Goal: Task Accomplishment & Management: Manage account settings

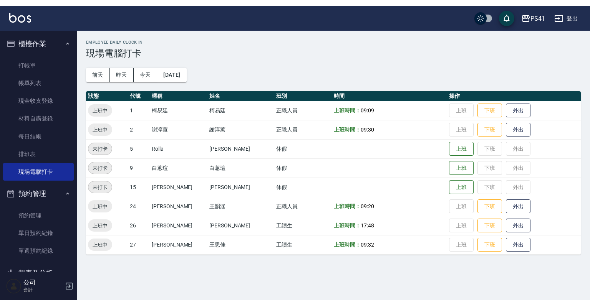
scroll to position [92, 0]
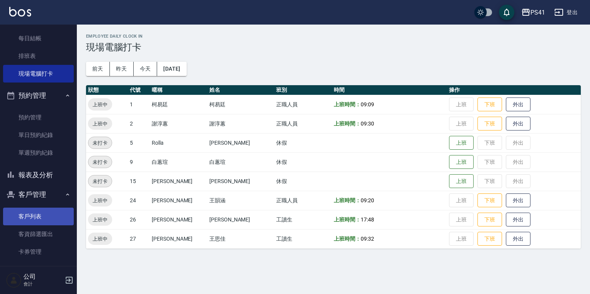
drag, startPoint x: 43, startPoint y: 218, endPoint x: 46, endPoint y: 221, distance: 4.6
click at [43, 218] on link "客戶列表" at bounding box center [38, 217] width 71 height 18
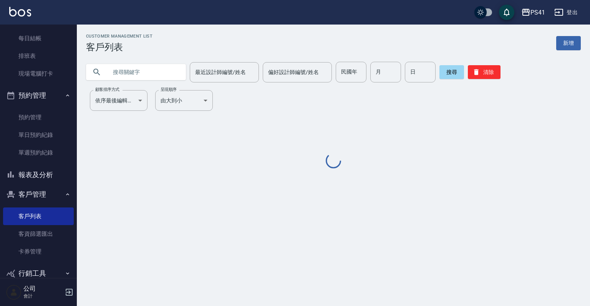
click at [122, 76] on input "text" at bounding box center [144, 72] width 72 height 21
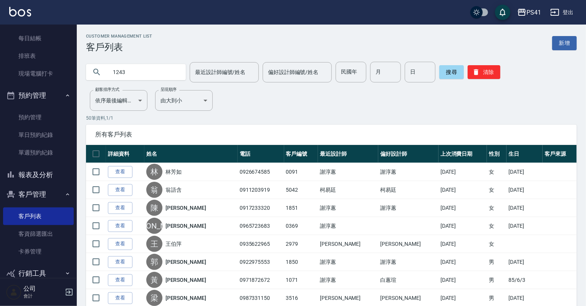
type input "1243"
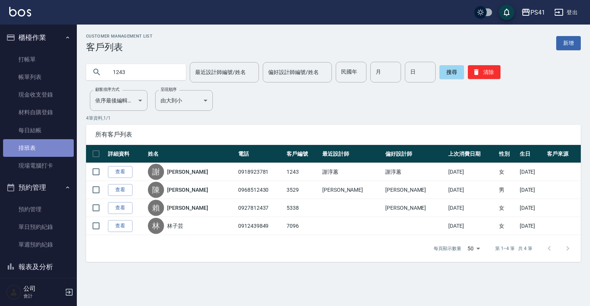
click at [44, 147] on link "排班表" at bounding box center [38, 148] width 71 height 18
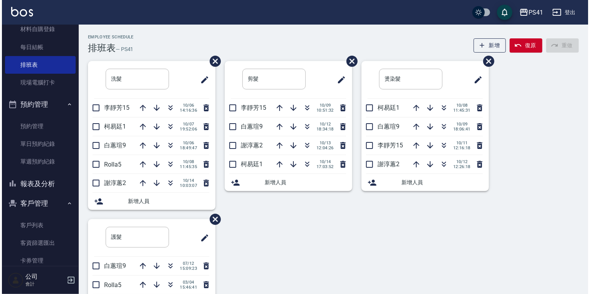
scroll to position [92, 0]
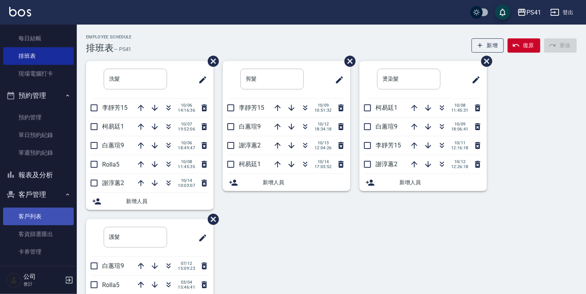
click at [25, 212] on link "客戶列表" at bounding box center [38, 217] width 71 height 18
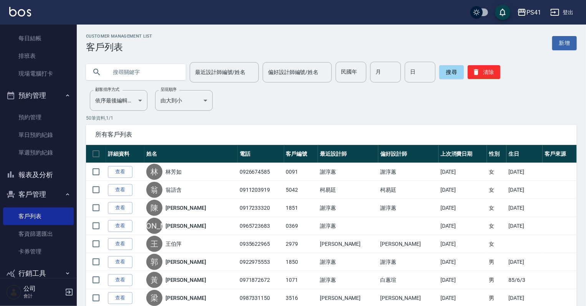
click at [151, 69] on input "text" at bounding box center [144, 72] width 72 height 21
type input "0988005129"
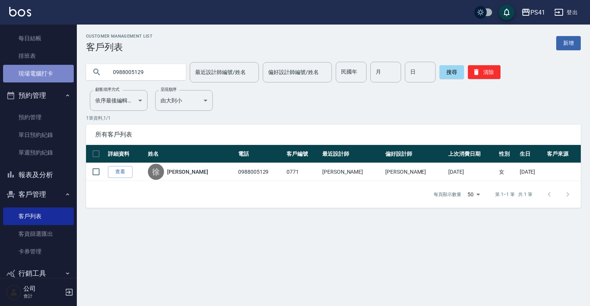
click at [39, 79] on link "現場電腦打卡" at bounding box center [38, 74] width 71 height 18
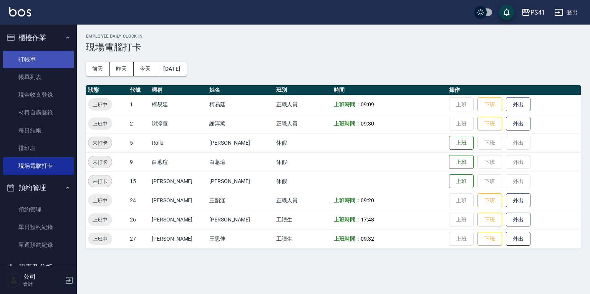
click at [46, 59] on link "打帳單" at bounding box center [38, 60] width 71 height 18
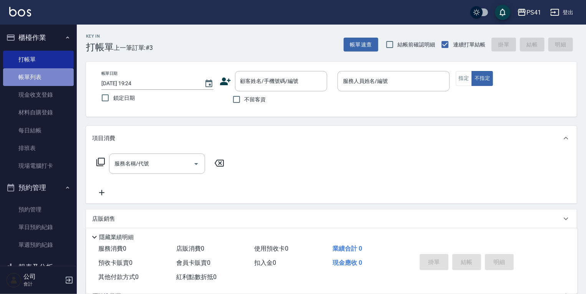
click at [46, 73] on link "帳單列表" at bounding box center [38, 77] width 71 height 18
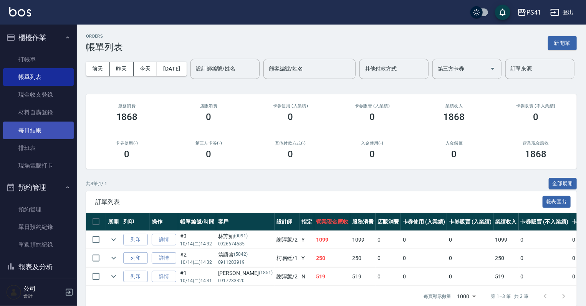
scroll to position [61, 0]
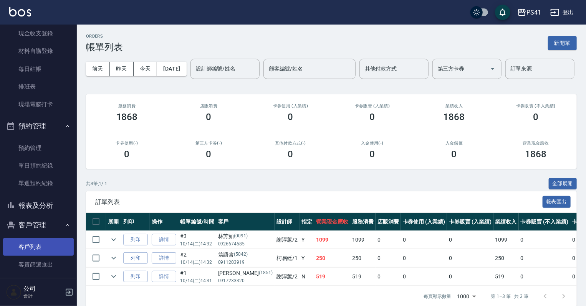
click at [29, 243] on link "客戶列表" at bounding box center [38, 247] width 71 height 18
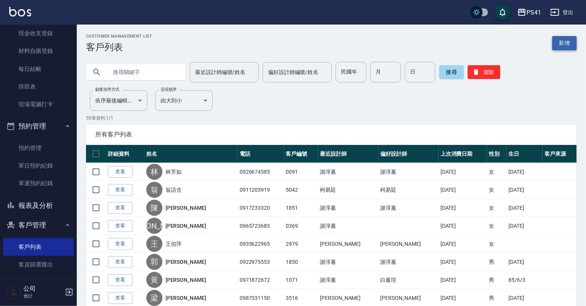
click at [572, 48] on link "新增" at bounding box center [564, 43] width 25 height 14
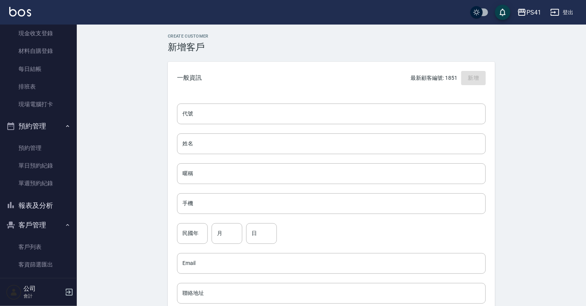
click at [332, 101] on div "代號 代號 姓名 姓名 暱稱 暱稱 手機 手機 民國年 民國年 月 月 日 日 Email Email 聯絡地址 聯絡地址 男 女 LINE ID LINE …" at bounding box center [331, 280] width 327 height 373
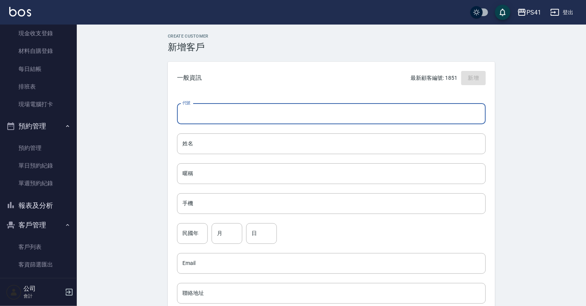
drag, startPoint x: 330, startPoint y: 106, endPoint x: 342, endPoint y: 98, distance: 14.5
click at [330, 106] on input "代號" at bounding box center [331, 114] width 309 height 21
type input "1852"
drag, startPoint x: 218, startPoint y: 148, endPoint x: 218, endPoint y: 144, distance: 3.9
click at [218, 148] on input "姓名" at bounding box center [331, 144] width 309 height 21
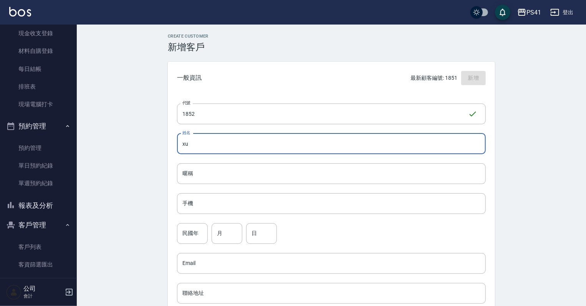
type input "x"
type input "[PERSON_NAME]"
click at [242, 212] on input "手機" at bounding box center [331, 204] width 309 height 21
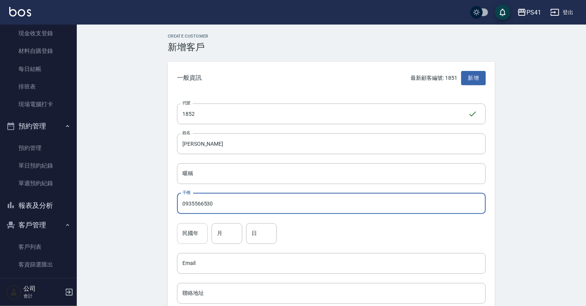
type input "0935566530"
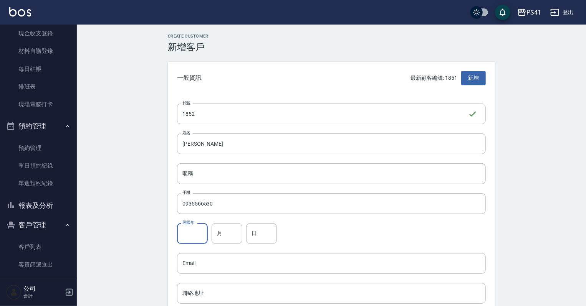
click at [198, 232] on input "民國年" at bounding box center [192, 233] width 31 height 21
type input "60"
click at [223, 223] on div "代號 1852 ​ 代號 姓名 [PERSON_NAME] 暱稱 暱稱 手機 0935566530 手機 民國年 60 民國年 月 月 日 日 Email E…" at bounding box center [331, 280] width 327 height 373
click at [223, 227] on input "月" at bounding box center [227, 233] width 31 height 21
type input "08"
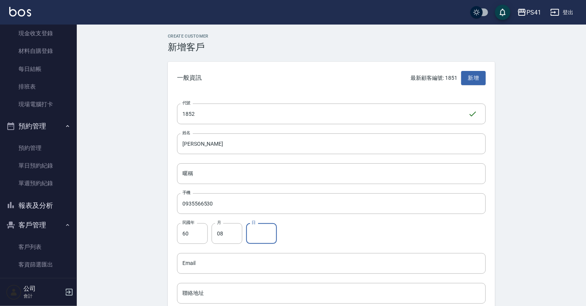
click at [275, 238] on input "日" at bounding box center [261, 233] width 31 height 21
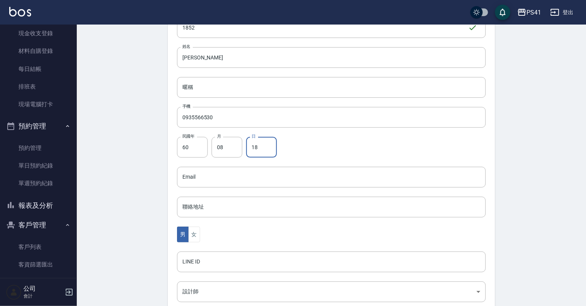
scroll to position [92, 0]
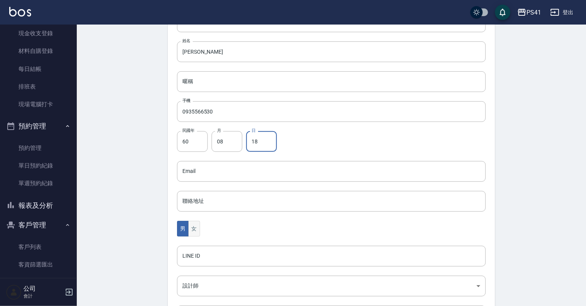
type input "18"
click at [192, 230] on button "女" at bounding box center [194, 229] width 12 height 16
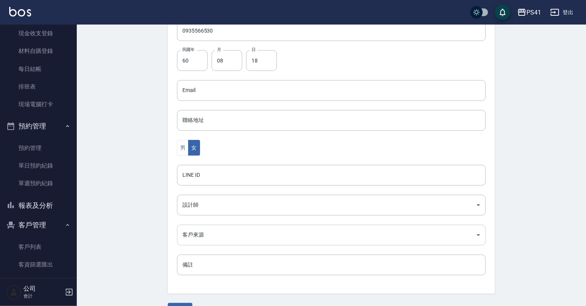
scroll to position [193, 0]
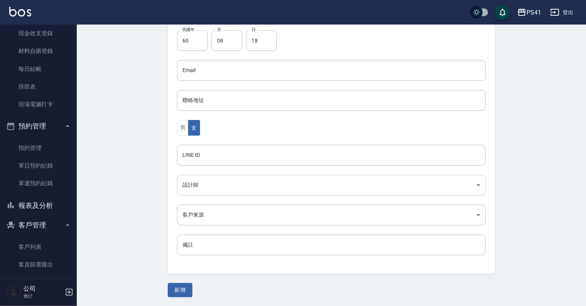
click at [227, 180] on body "PS41 登出 櫃檯作業 打帳單 帳單列表 現金收支登錄 材料自購登錄 每日結帳 排班表 現場電腦打卡 預約管理 預約管理 單日預約紀錄 單週預約紀錄 報表及…" at bounding box center [293, 57] width 586 height 500
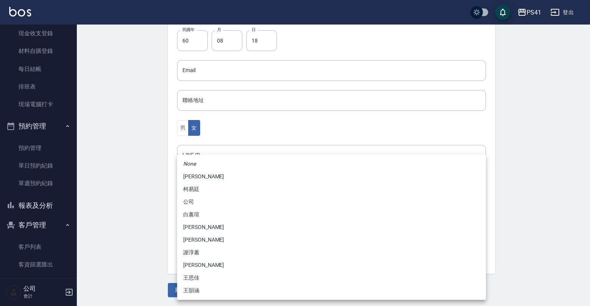
click at [215, 255] on li "謝淳蕙" at bounding box center [331, 252] width 309 height 13
type input "8c411568-4112-470a-9bf0-dab44adfddc4"
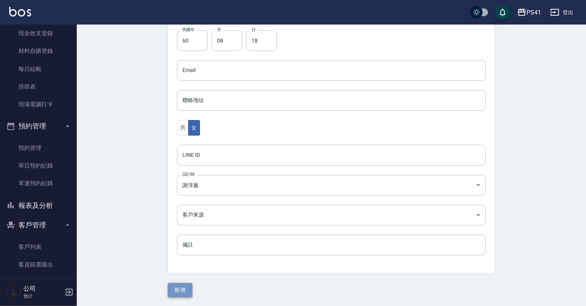
click at [189, 284] on button "新增" at bounding box center [180, 290] width 25 height 14
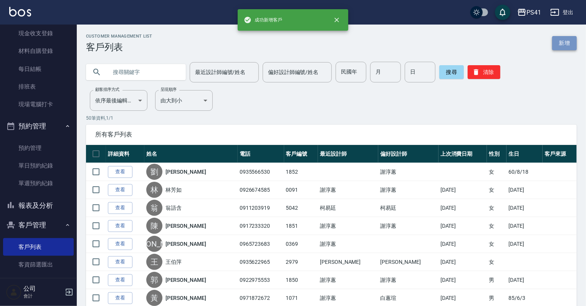
click at [569, 43] on link "新增" at bounding box center [564, 43] width 25 height 14
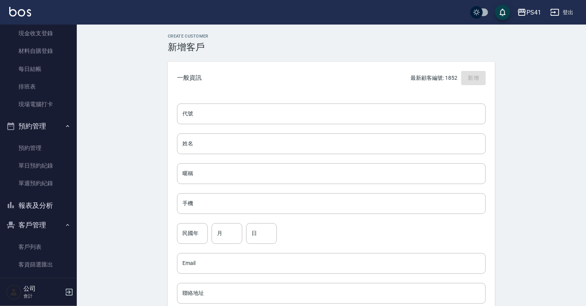
drag, startPoint x: 310, startPoint y: 114, endPoint x: 327, endPoint y: 101, distance: 22.0
click at [310, 114] on input "代號" at bounding box center [331, 114] width 309 height 21
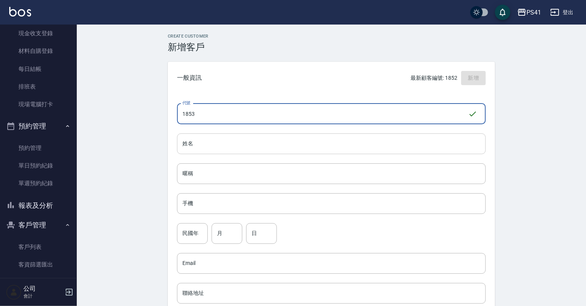
type input "1853"
click at [316, 151] on input "姓名" at bounding box center [331, 144] width 309 height 21
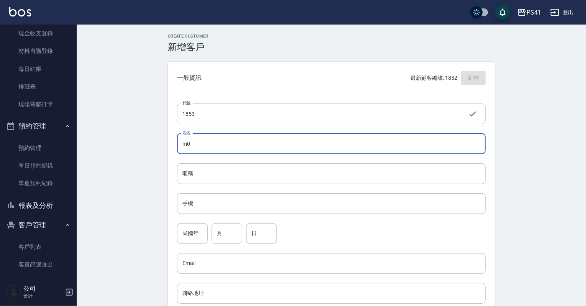
type input "m"
click at [320, 150] on input "袁" at bounding box center [331, 144] width 309 height 21
click at [322, 147] on input "袁" at bounding box center [331, 144] width 309 height 21
click at [240, 149] on input "袁" at bounding box center [331, 144] width 309 height 21
click at [254, 139] on input "袁" at bounding box center [331, 144] width 309 height 21
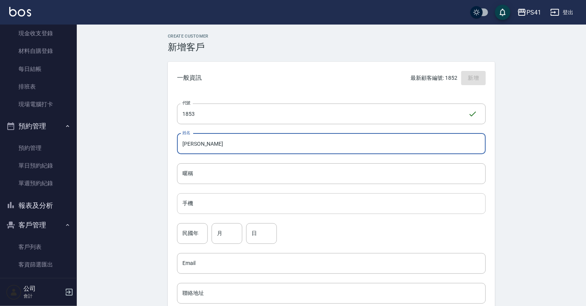
type input "[PERSON_NAME]"
click at [218, 203] on input "手機" at bounding box center [331, 204] width 309 height 21
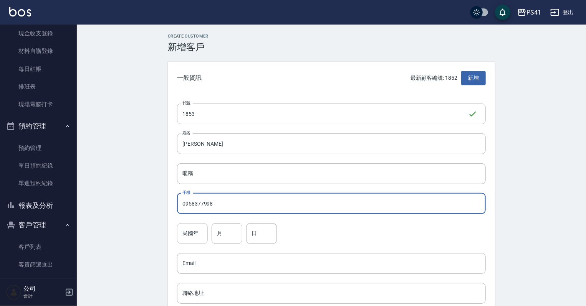
type input "0958377998"
click at [198, 243] on input "民國年" at bounding box center [192, 233] width 31 height 21
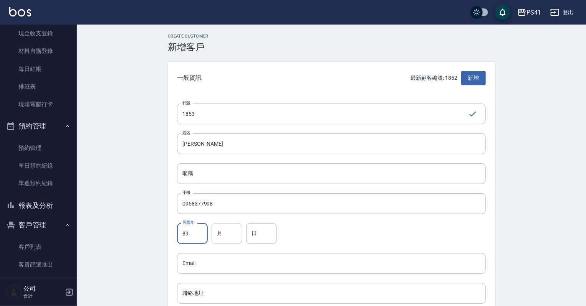
type input "89"
click at [229, 237] on input "月" at bounding box center [227, 233] width 31 height 21
type input "07"
click at [250, 237] on input "日" at bounding box center [261, 233] width 31 height 21
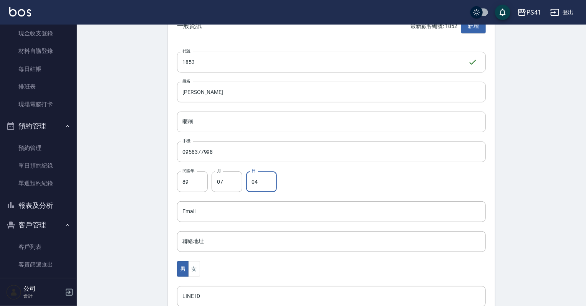
scroll to position [92, 0]
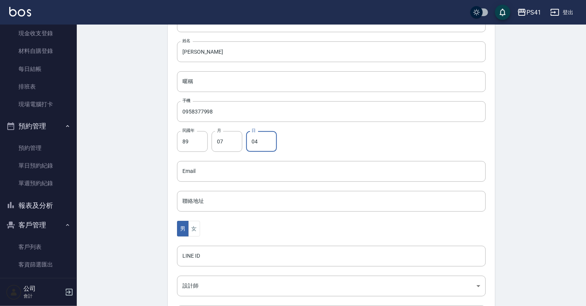
type input "04"
click at [152, 232] on div "Create Customer 新增客戶 一般資訊 最新顧客編號: 1852 新增 代號 1853 ​ 代號 姓名 [PERSON_NAME] 暱稱 暱稱 手…" at bounding box center [331, 169] width 509 height 475
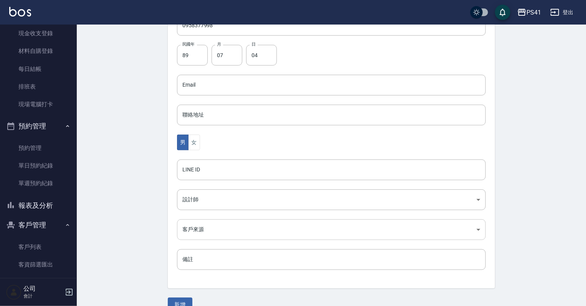
scroll to position [184, 0]
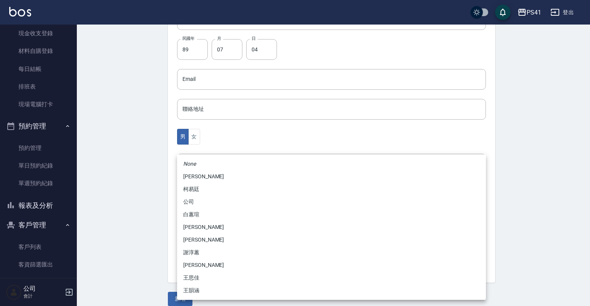
click at [208, 194] on body "PS41 登出 櫃檯作業 打帳單 帳單列表 現金收支登錄 材料自購登錄 每日結帳 排班表 現場電腦打卡 預約管理 預約管理 單日預約紀錄 單週預約紀錄 報表及…" at bounding box center [295, 66] width 590 height 500
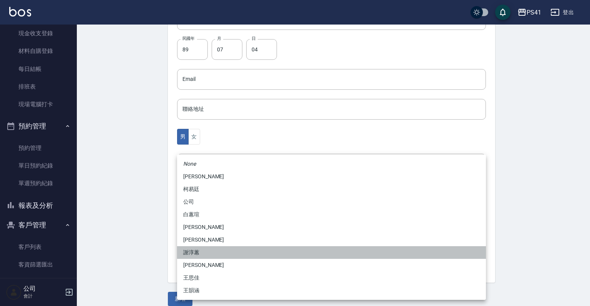
click at [206, 253] on li "謝淳蕙" at bounding box center [331, 252] width 309 height 13
type input "8c411568-4112-470a-9bf0-dab44adfddc4"
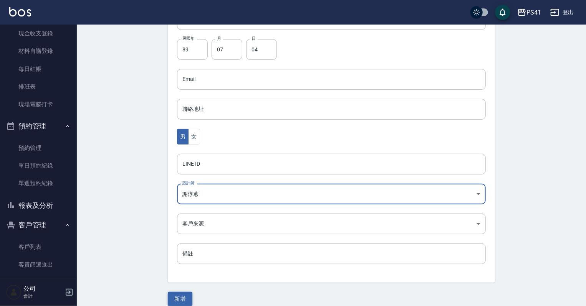
click at [188, 294] on button "新增" at bounding box center [180, 299] width 25 height 14
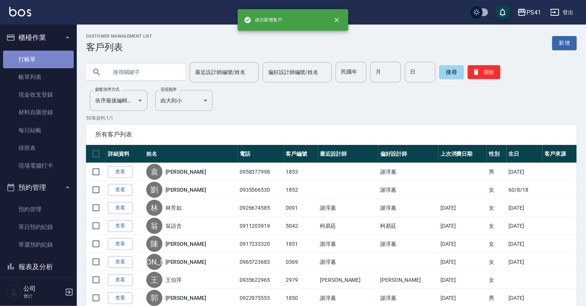
click at [45, 60] on link "打帳單" at bounding box center [38, 60] width 71 height 18
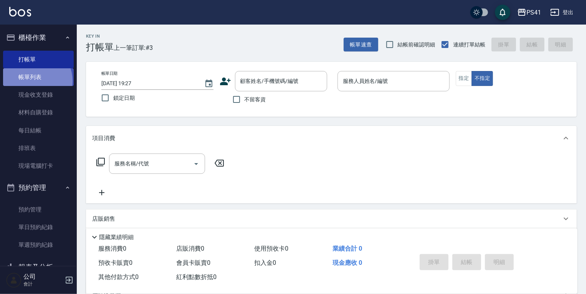
click at [33, 81] on link "帳單列表" at bounding box center [38, 77] width 71 height 18
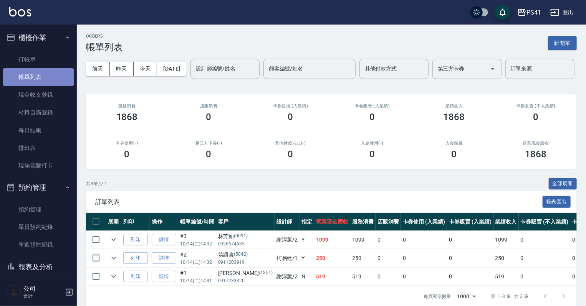
click at [40, 68] on link "帳單列表" at bounding box center [38, 77] width 71 height 18
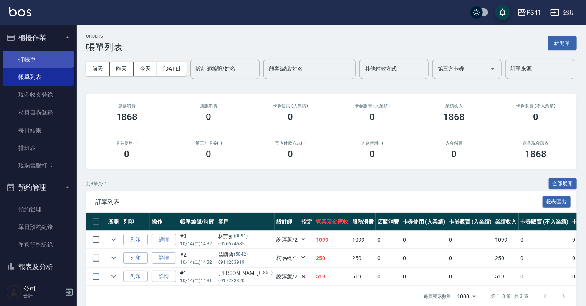
click at [44, 64] on link "打帳單" at bounding box center [38, 60] width 71 height 18
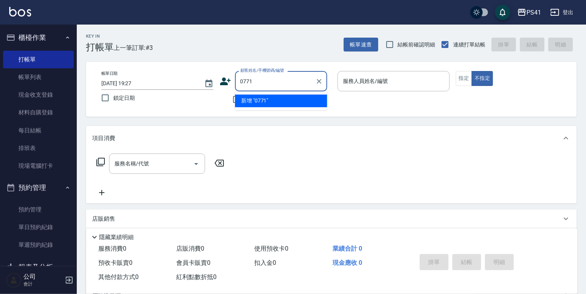
type input "0771"
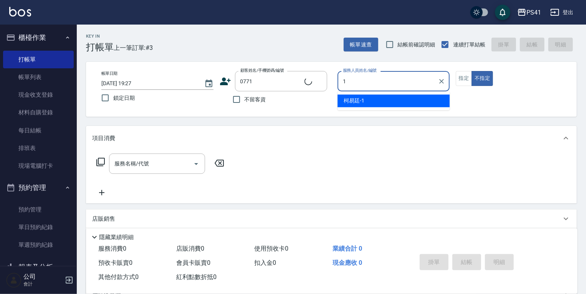
type input "[PERSON_NAME]-1"
type button "false"
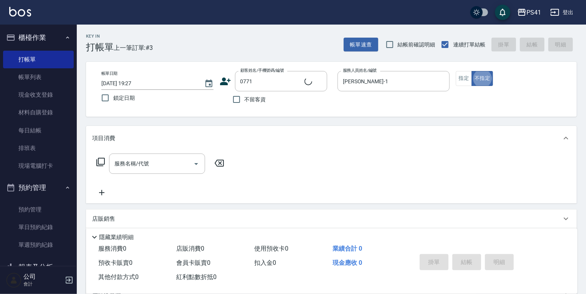
type input "[PERSON_NAME]/0988005129/0771"
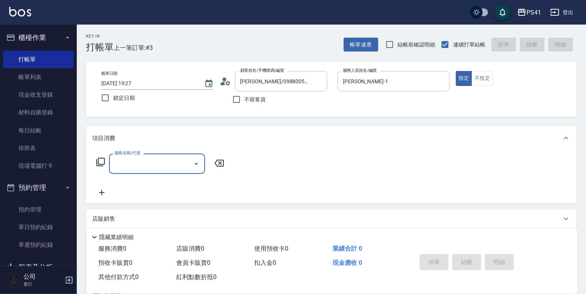
click at [136, 171] on div "服務名稱/代號" at bounding box center [157, 164] width 96 height 20
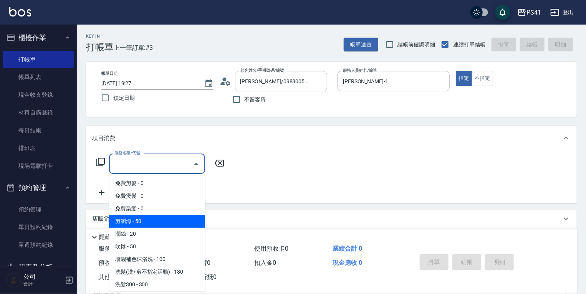
scroll to position [61, 0]
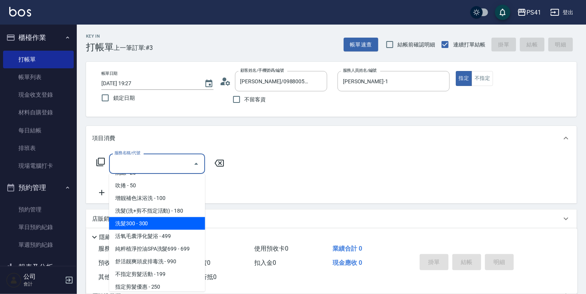
click at [166, 220] on span "洗髮300 - 300" at bounding box center [157, 223] width 96 height 13
type input "洗髮300(1300)"
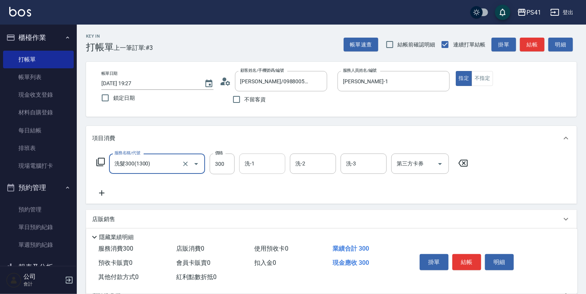
click at [258, 167] on input "洗-1" at bounding box center [262, 163] width 39 height 13
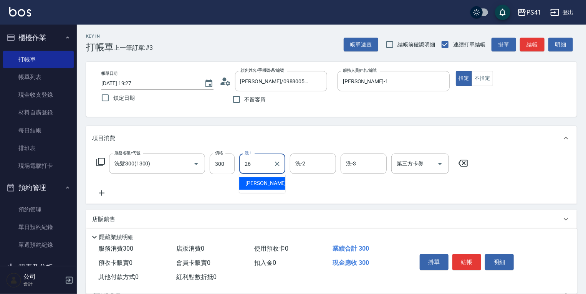
type input "[PERSON_NAME]-26"
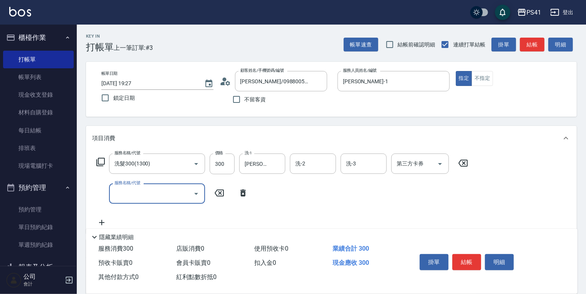
click at [156, 189] on input "服務名稱/代號" at bounding box center [151, 193] width 78 height 13
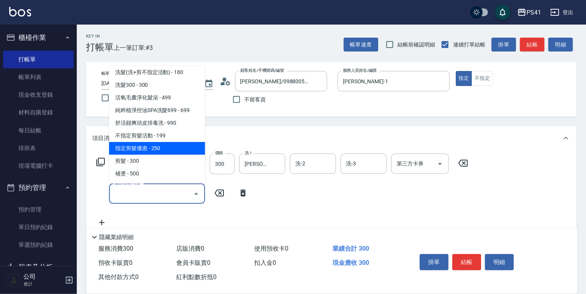
scroll to position [92, 0]
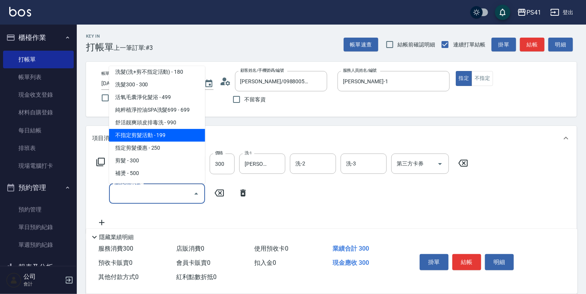
click at [166, 134] on span "不指定剪髮活動 - 199" at bounding box center [157, 135] width 96 height 13
type input "不指定剪髮活動(2199)"
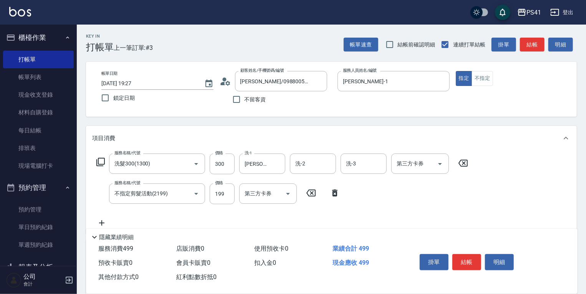
click at [104, 223] on icon at bounding box center [101, 222] width 5 height 5
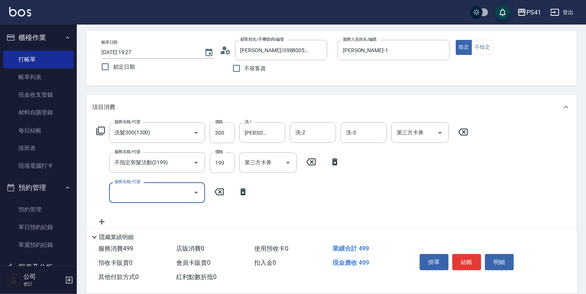
scroll to position [61, 0]
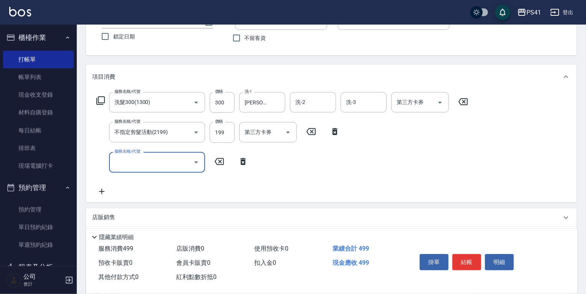
click at [140, 164] on input "服務名稱/代號" at bounding box center [151, 161] width 78 height 13
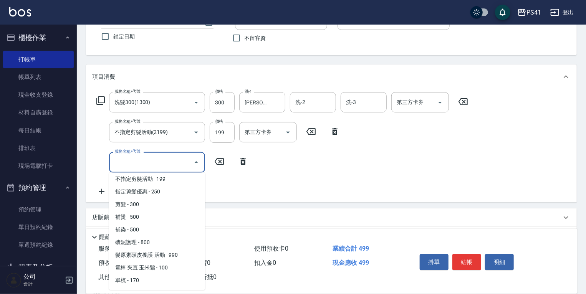
scroll to position [184, 0]
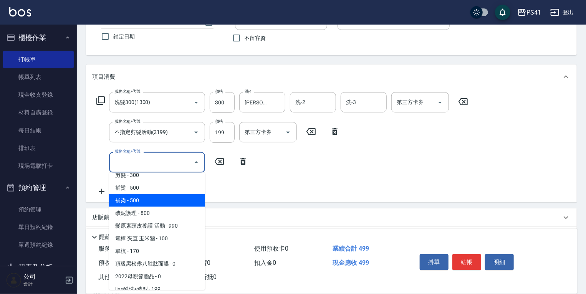
click at [159, 200] on span "補染 - 500" at bounding box center [157, 200] width 96 height 13
type input "補染(4500)"
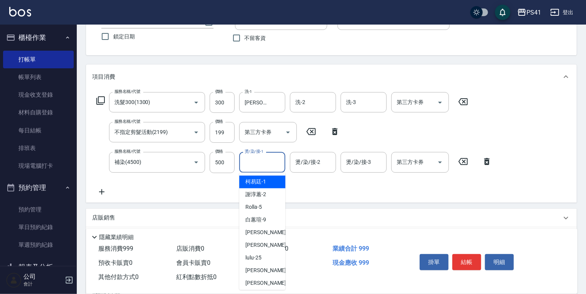
click at [270, 159] on input "燙/染/接-1" at bounding box center [262, 161] width 39 height 13
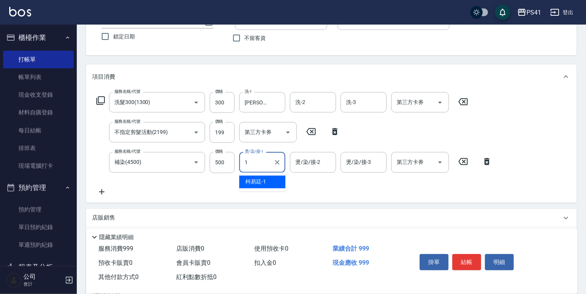
type input "[PERSON_NAME]-1"
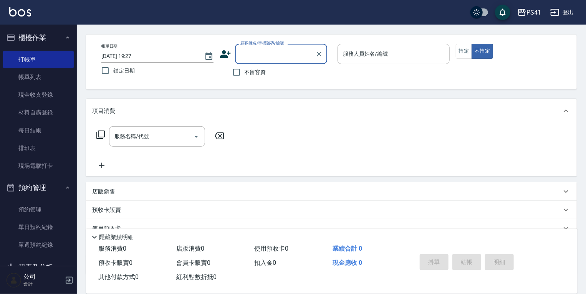
scroll to position [0, 0]
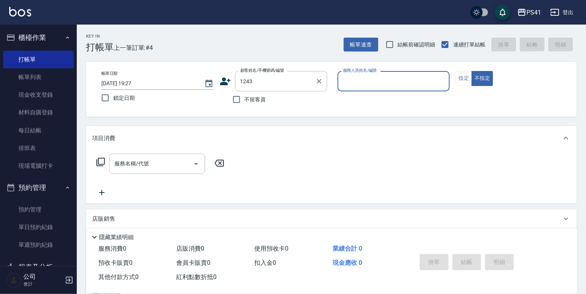
type input "[PERSON_NAME]/0918923781/1243"
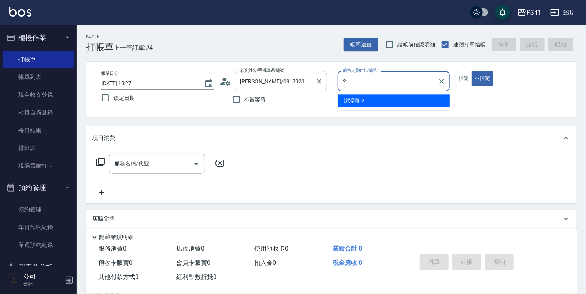
type input "謝淳蕙-2"
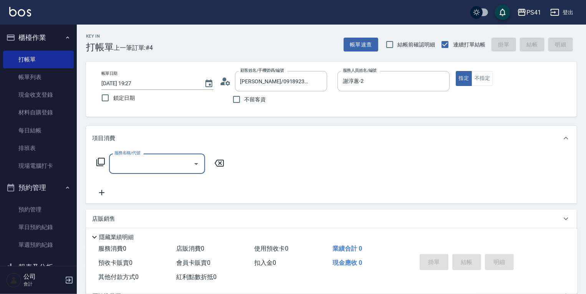
click at [138, 167] on input "服務名稱/代號" at bounding box center [151, 163] width 78 height 13
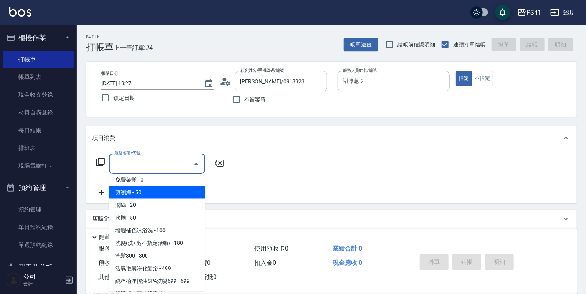
scroll to position [92, 0]
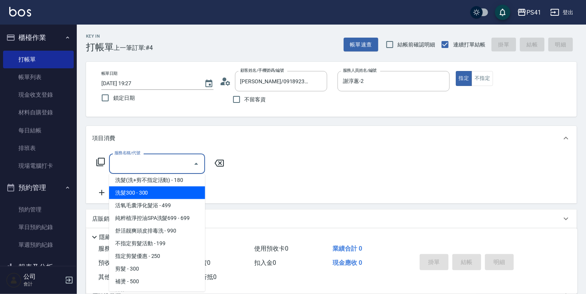
click at [161, 195] on span "洗髮300 - 300" at bounding box center [157, 193] width 96 height 13
type input "洗髮300(1300)"
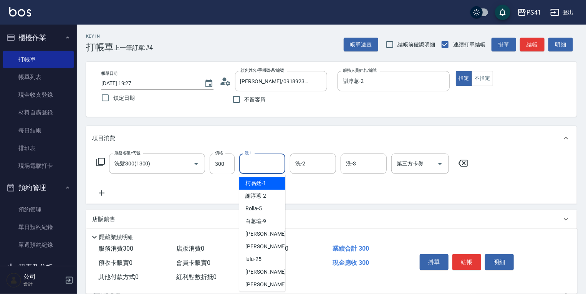
click at [247, 162] on input "洗-1" at bounding box center [262, 163] width 39 height 13
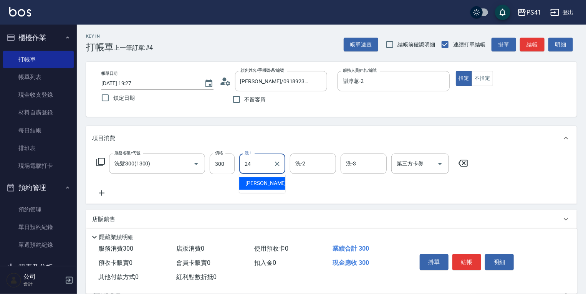
type input "24."
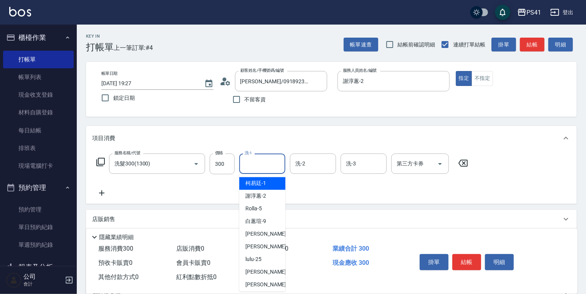
click at [244, 166] on input "洗-1" at bounding box center [262, 163] width 39 height 13
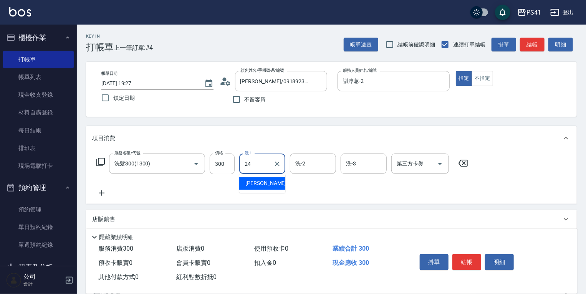
type input "[PERSON_NAME]-24"
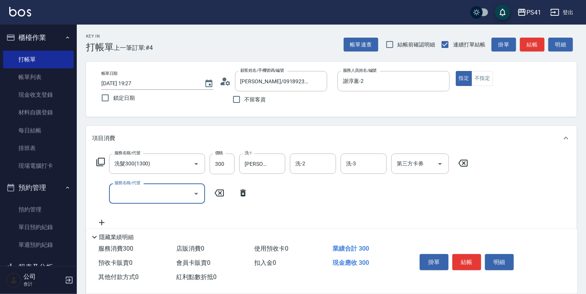
click at [154, 198] on input "服務名稱/代號" at bounding box center [151, 193] width 78 height 13
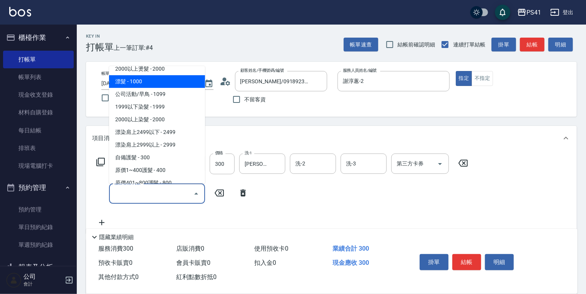
scroll to position [461, 0]
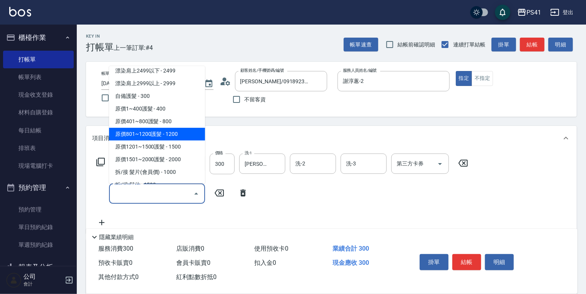
click at [148, 135] on span "原價801~1200護髮 - 1200" at bounding box center [157, 134] width 96 height 13
type input "原價801~1200護髮(51200)"
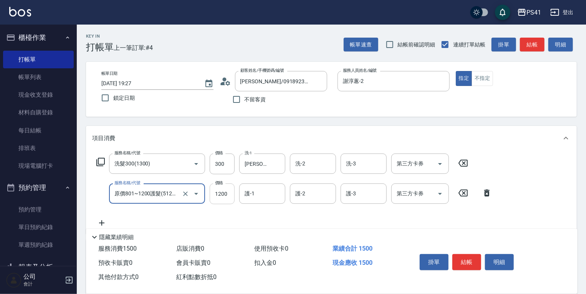
click at [232, 194] on input "1200" at bounding box center [222, 194] width 25 height 21
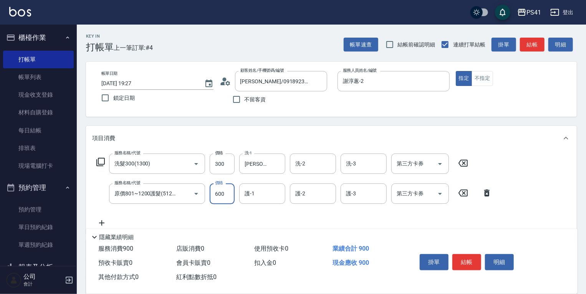
type input "600"
type input "[PERSON_NAME]-24"
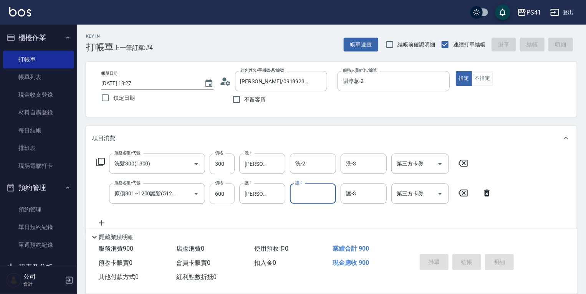
type input "[DATE] 19:28"
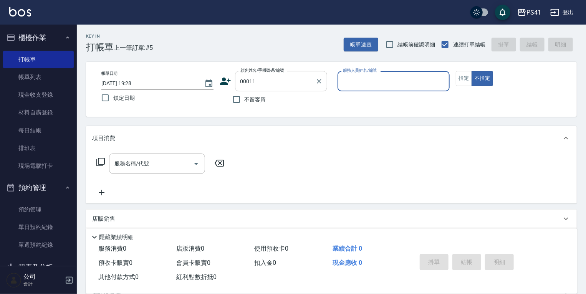
click at [256, 86] on input "00011" at bounding box center [275, 80] width 74 height 13
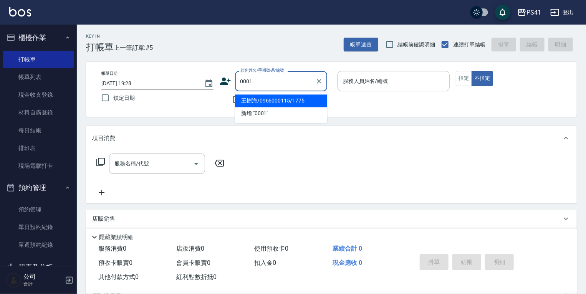
type input "王樹海/0966000115/1775"
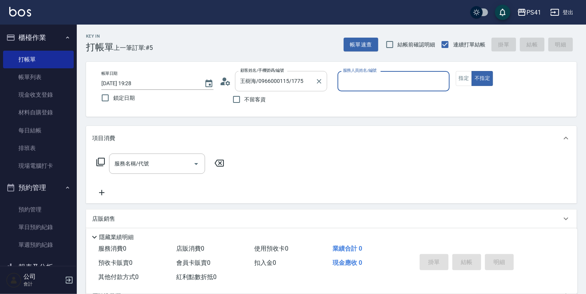
type input "1"
type input "pingu/1_pingu/0001"
type input "[PERSON_NAME]-1"
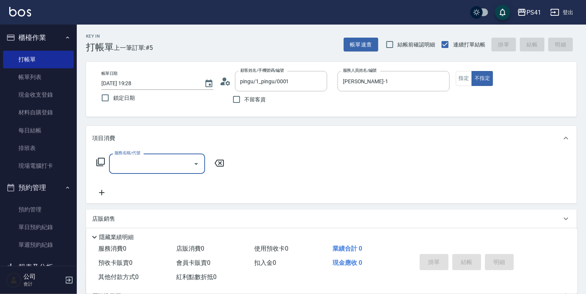
click at [156, 165] on input "服務名稱/代號" at bounding box center [151, 163] width 78 height 13
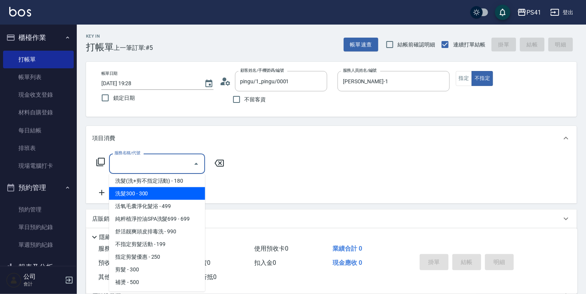
scroll to position [92, 0]
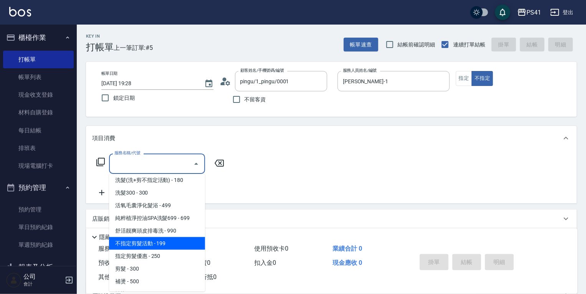
click at [174, 239] on span "不指定剪髮活動 - 199" at bounding box center [157, 243] width 96 height 13
type input "不指定剪髮活動(2199)"
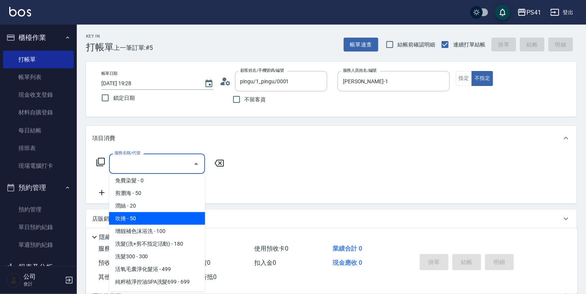
scroll to position [61, 0]
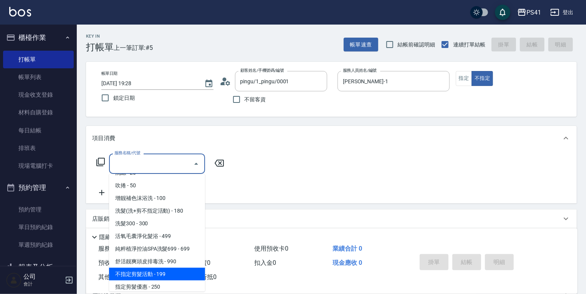
click at [171, 271] on span "不指定剪髮活動 - 199" at bounding box center [157, 274] width 96 height 13
type input "不指定剪髮活動(2199)"
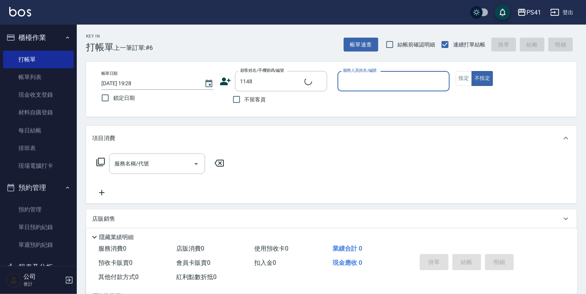
type input "[PERSON_NAME]/0907228936/1148"
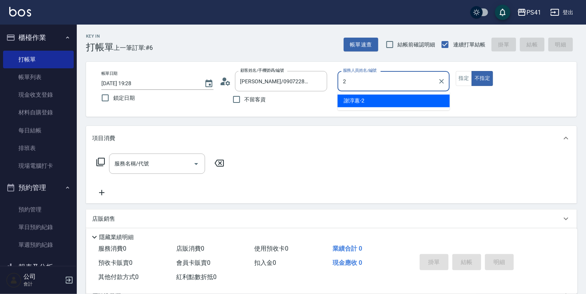
type input "謝淳蕙-2"
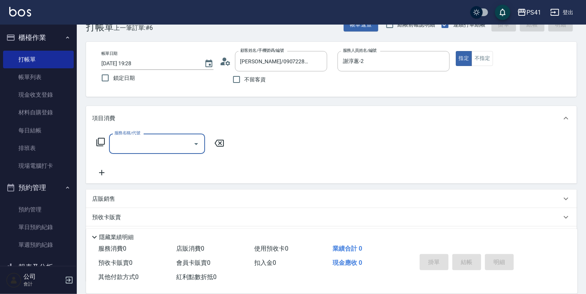
scroll to position [31, 0]
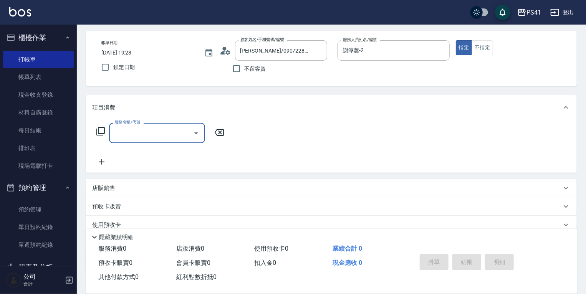
click at [174, 126] on input "服務名稱/代號" at bounding box center [151, 132] width 78 height 13
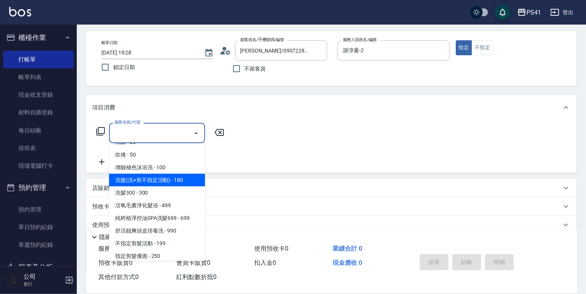
scroll to position [92, 0]
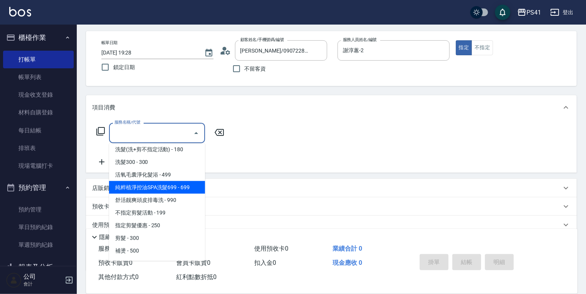
click at [159, 182] on span "純粹植淨控油SPA洗髮699 - 699" at bounding box center [157, 187] width 96 height 13
type input "純粹植淨控油SPA洗髮699(1699)"
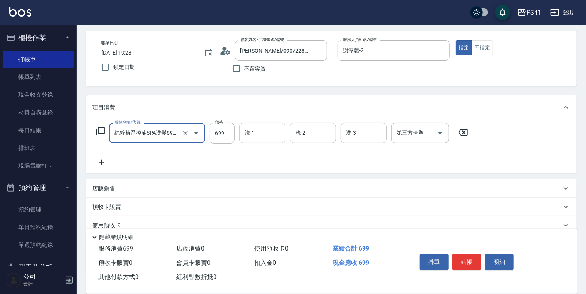
click at [265, 137] on input "洗-1" at bounding box center [262, 132] width 39 height 13
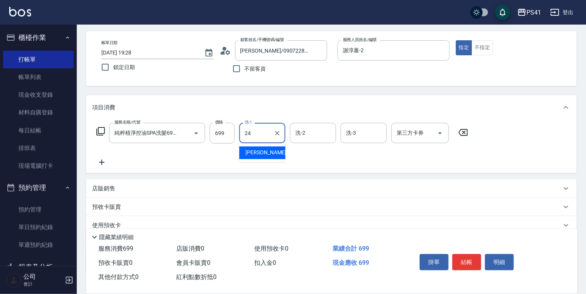
type input "[PERSON_NAME]-24"
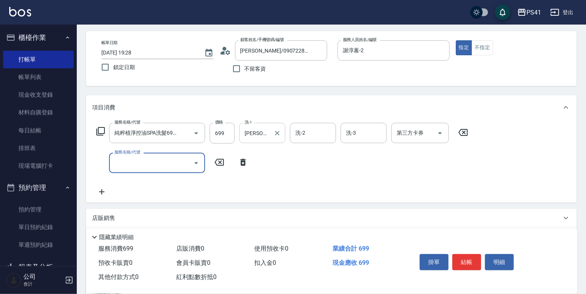
scroll to position [0, 0]
click at [161, 164] on input "服務名稱/代號" at bounding box center [151, 162] width 78 height 13
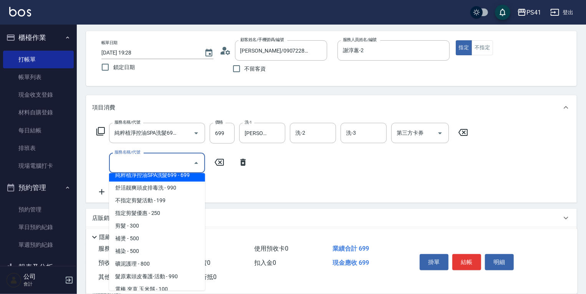
scroll to position [154, 0]
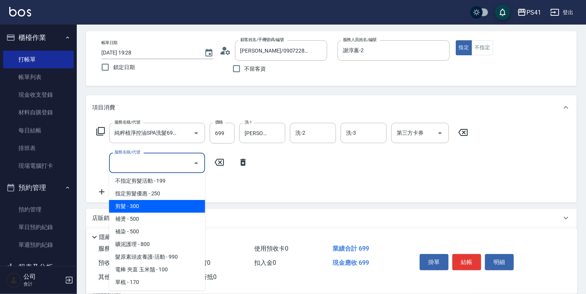
click at [169, 206] on span "剪髮 - 300" at bounding box center [157, 206] width 96 height 13
type input "剪髮(2300)"
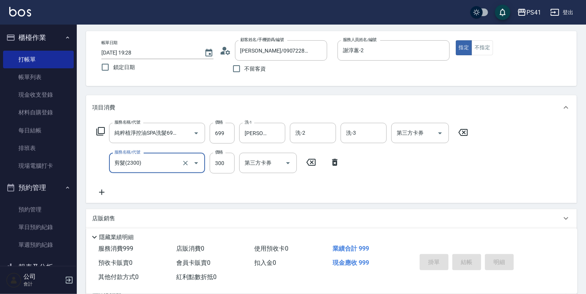
type input "[DATE] 19:29"
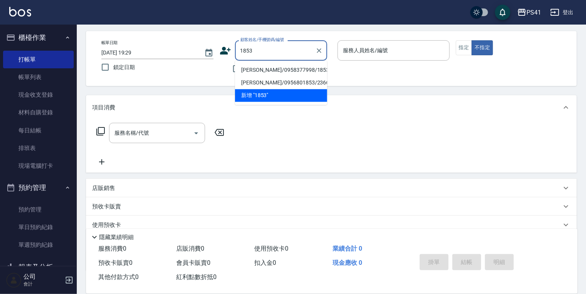
type input "[PERSON_NAME]/0958377998/1853"
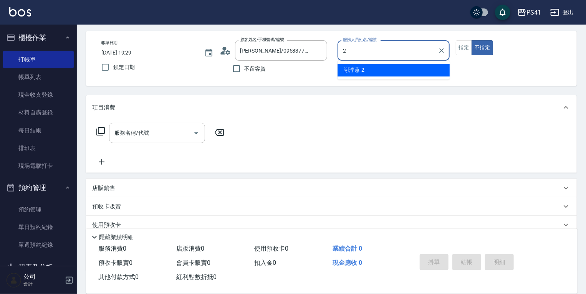
type input "謝淳蕙-2"
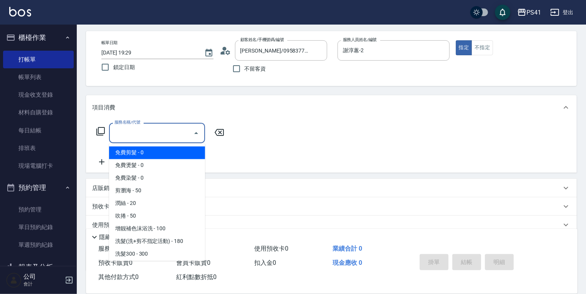
click at [161, 134] on input "服務名稱/代號" at bounding box center [151, 132] width 78 height 13
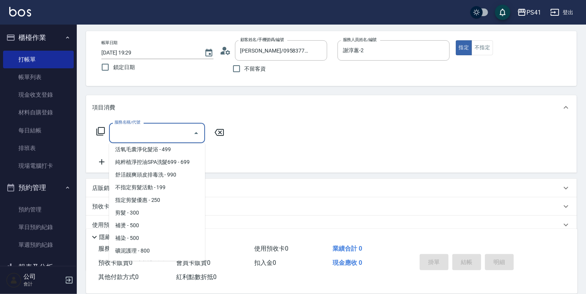
scroll to position [123, 0]
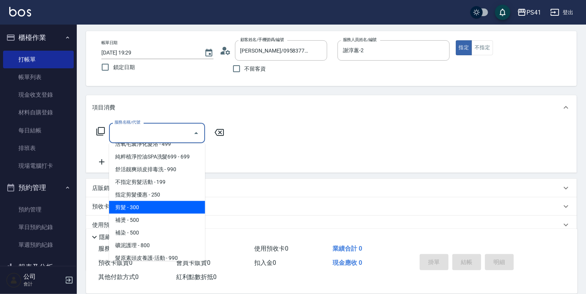
click at [164, 203] on span "剪髮 - 300" at bounding box center [157, 207] width 96 height 13
type input "剪髮(2300)"
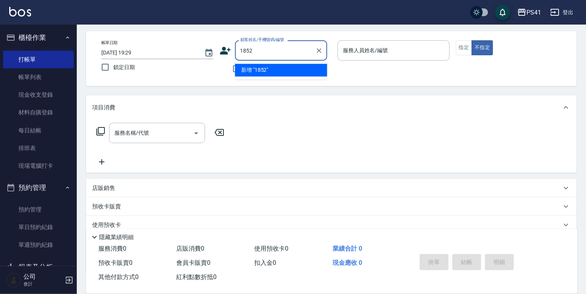
type input "1852"
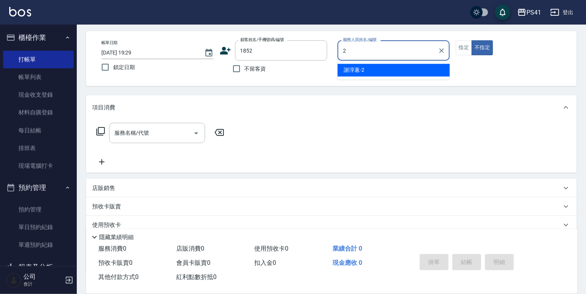
type input "謝淳蕙-2"
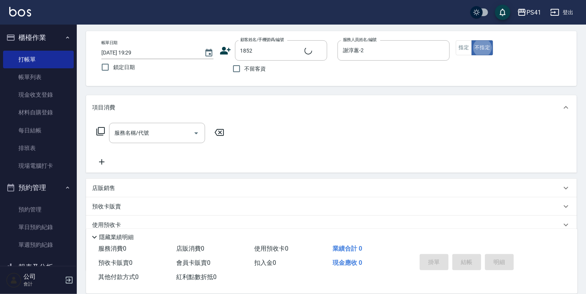
type input "[PERSON_NAME]/0935566530/1852"
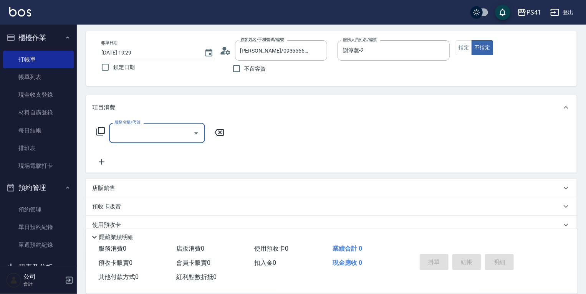
click at [140, 131] on input "服務名稱/代號" at bounding box center [151, 132] width 78 height 13
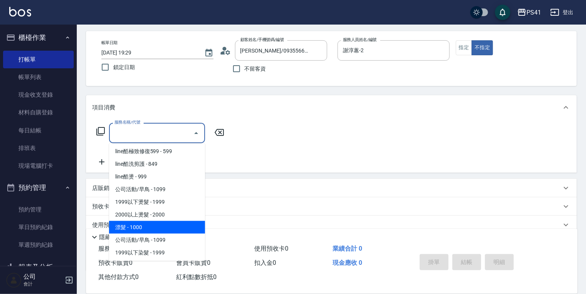
scroll to position [307, 0]
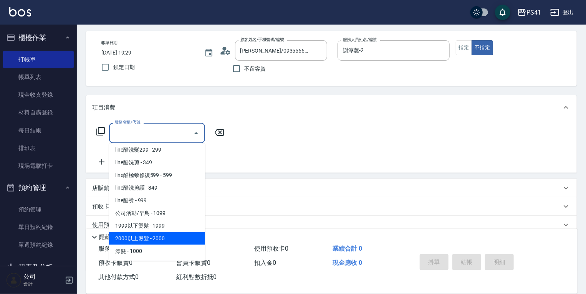
click at [167, 237] on span "2000以上燙髮 - 2000" at bounding box center [157, 238] width 96 height 13
type input "2000以上燙髮(32000)"
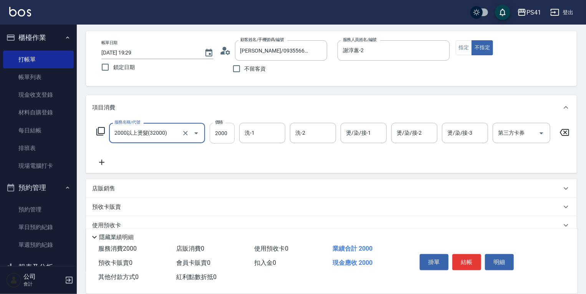
click at [227, 131] on input "2000" at bounding box center [222, 133] width 25 height 21
type input "2499"
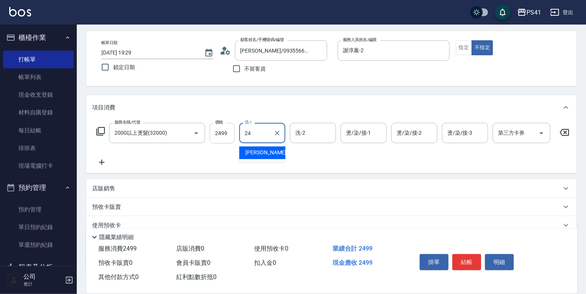
type input "[PERSON_NAME]-24"
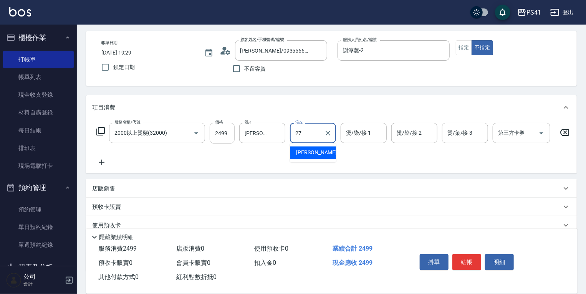
type input "佳佳-27"
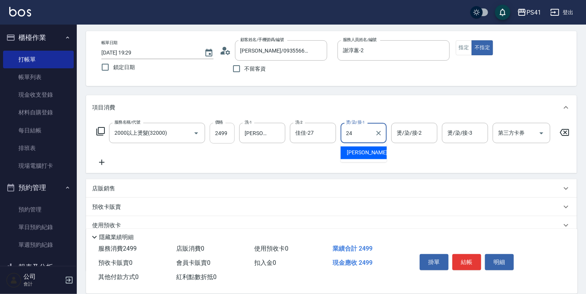
type input "[PERSON_NAME]-24"
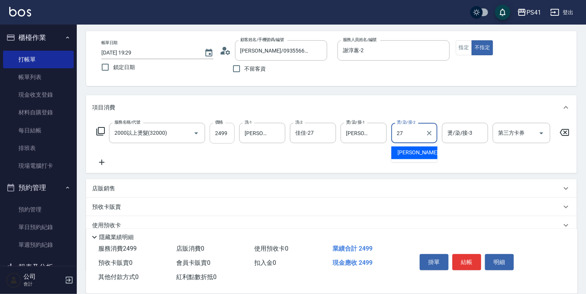
type input "佳佳-27"
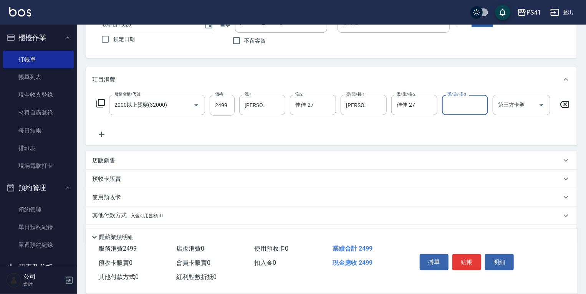
scroll to position [86, 0]
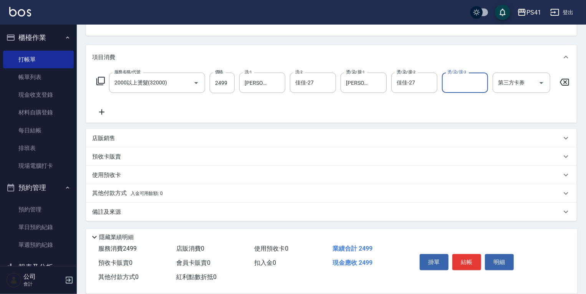
click at [107, 194] on p "其他付款方式 入金可用餘額: 0" at bounding box center [127, 193] width 71 height 8
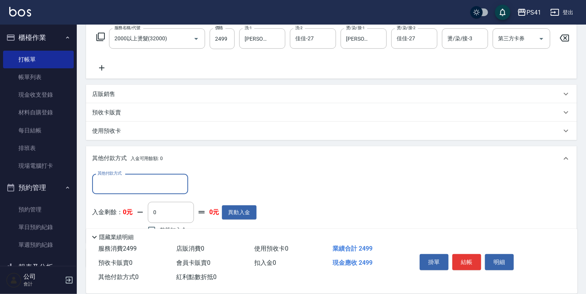
scroll to position [176, 0]
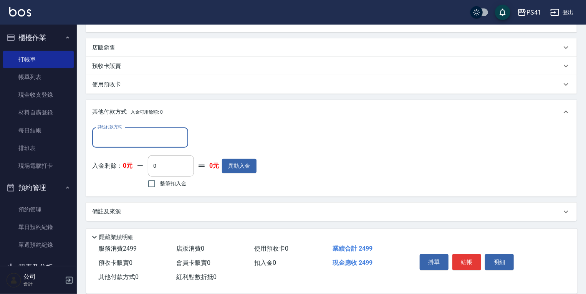
click at [137, 134] on input "其他付款方式" at bounding box center [140, 137] width 89 height 13
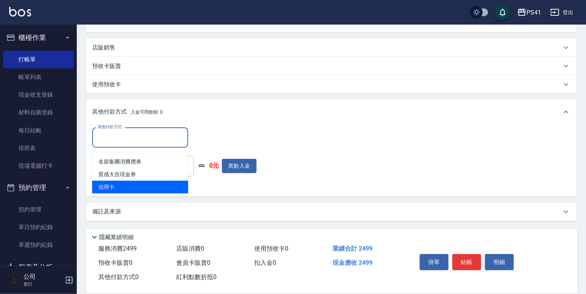
click at [123, 182] on span "信用卡" at bounding box center [140, 187] width 96 height 13
type input "信用卡"
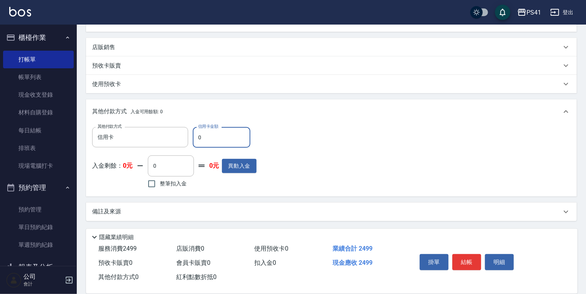
drag, startPoint x: 226, startPoint y: 141, endPoint x: 198, endPoint y: 143, distance: 27.3
click at [198, 143] on input "0" at bounding box center [222, 137] width 58 height 21
type input "2499"
click at [470, 259] on button "結帳" at bounding box center [466, 262] width 29 height 16
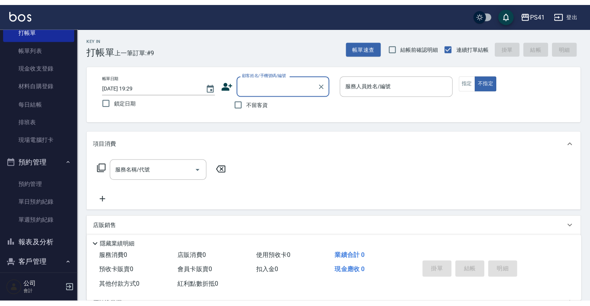
scroll to position [61, 0]
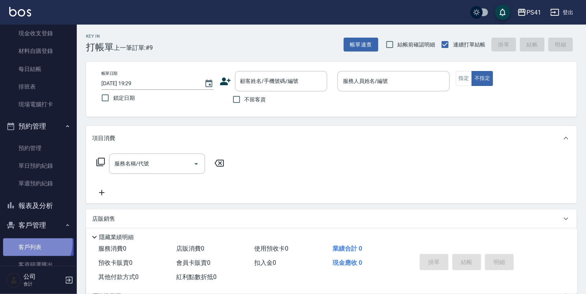
click at [34, 243] on link "客戶列表" at bounding box center [38, 247] width 71 height 18
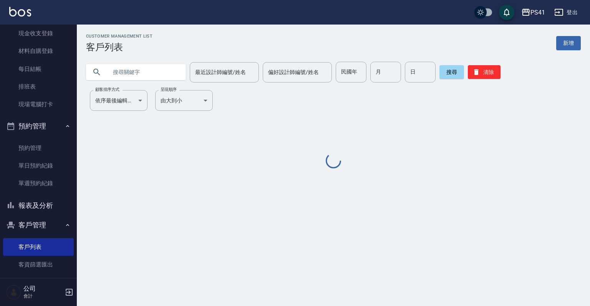
drag, startPoint x: 131, startPoint y: 65, endPoint x: 150, endPoint y: 58, distance: 19.4
click at [135, 62] on input "text" at bounding box center [144, 72] width 72 height 21
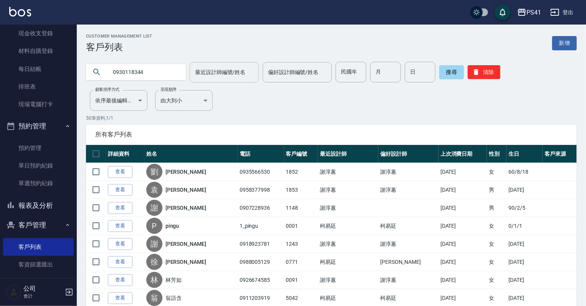
type input "0930118344"
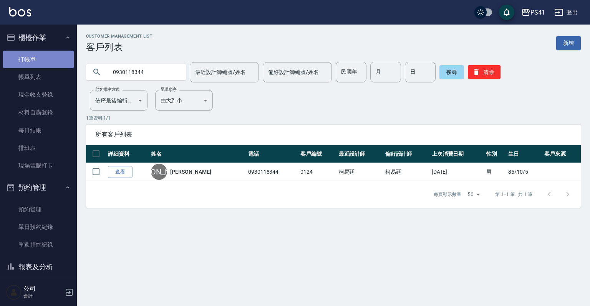
click at [39, 66] on link "打帳單" at bounding box center [38, 60] width 71 height 18
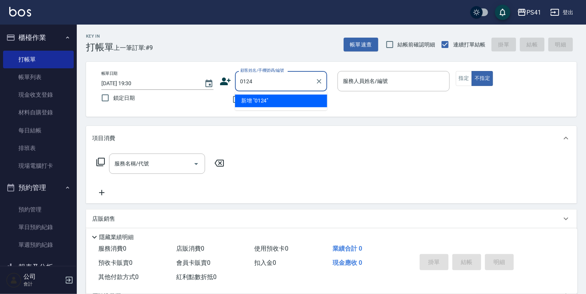
type input "0124"
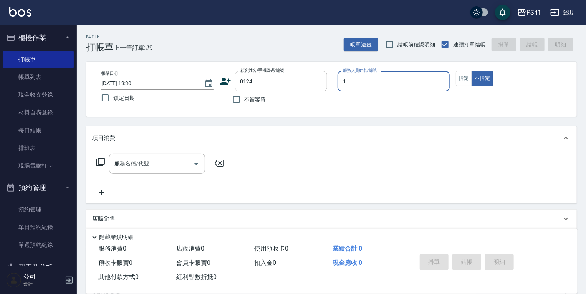
type input "[PERSON_NAME]-1"
type button "false"
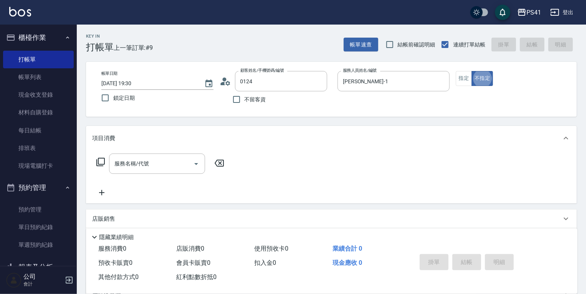
type input "[PERSON_NAME]/0930118344/0124"
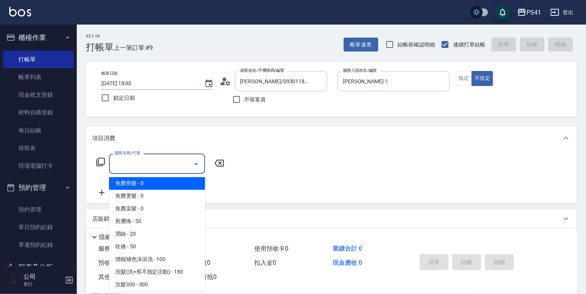
click at [143, 169] on input "服務名稱/代號" at bounding box center [151, 163] width 78 height 13
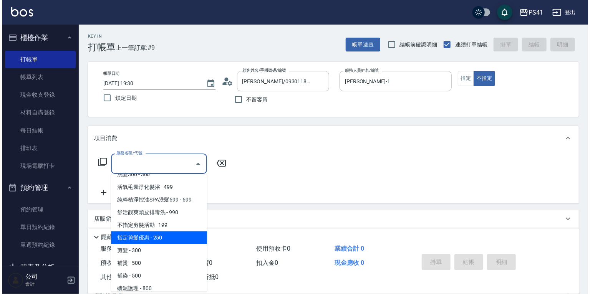
scroll to position [123, 0]
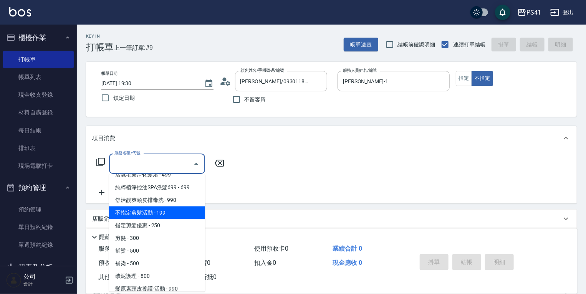
click at [168, 217] on span "不指定剪髮活動 - 199" at bounding box center [157, 213] width 96 height 13
type input "不指定剪髮活動(2199)"
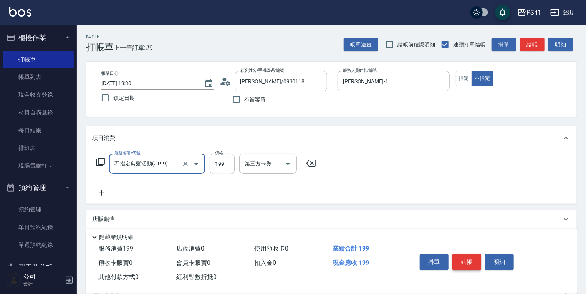
click at [470, 261] on button "結帳" at bounding box center [466, 262] width 29 height 16
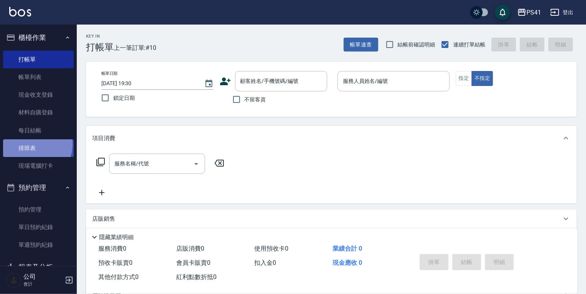
click at [31, 144] on link "排班表" at bounding box center [38, 148] width 71 height 18
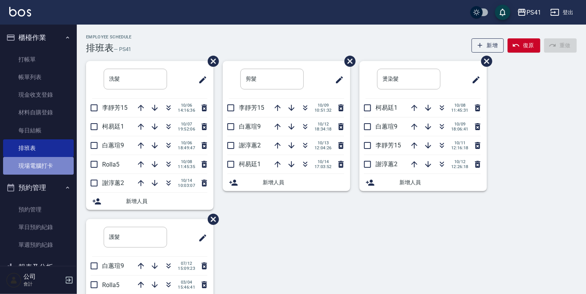
click at [38, 167] on link "現場電腦打卡" at bounding box center [38, 166] width 71 height 18
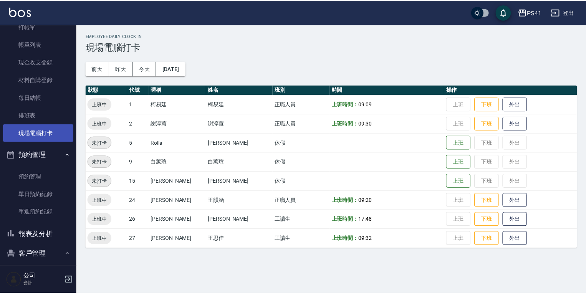
scroll to position [118, 0]
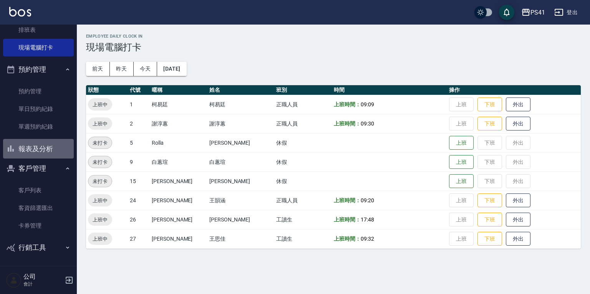
click at [41, 145] on button "報表及分析" at bounding box center [38, 149] width 71 height 20
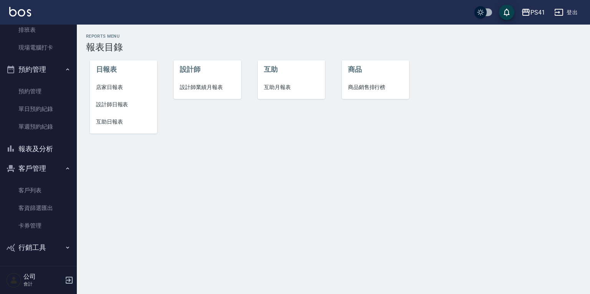
click at [125, 104] on span "設計師日報表" at bounding box center [123, 105] width 55 height 8
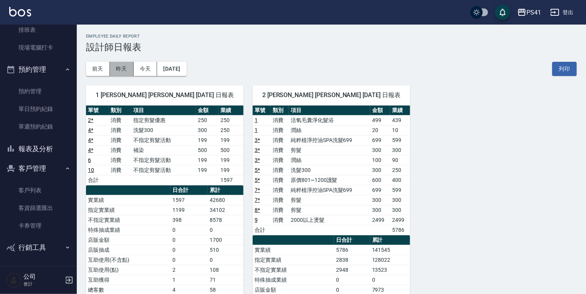
click at [115, 65] on button "昨天" at bounding box center [122, 69] width 24 height 14
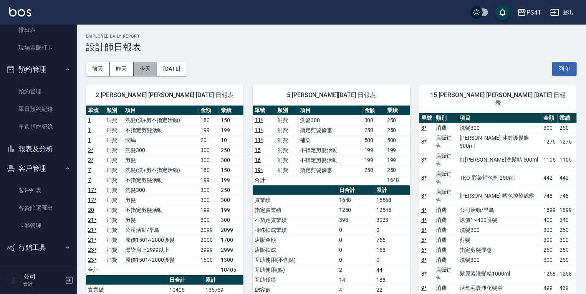
click at [144, 67] on button "今天" at bounding box center [146, 69] width 24 height 14
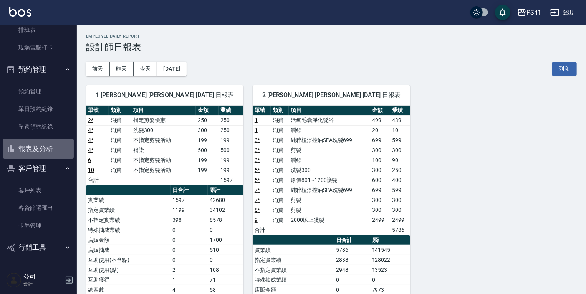
click at [46, 154] on button "報表及分析" at bounding box center [38, 149] width 71 height 20
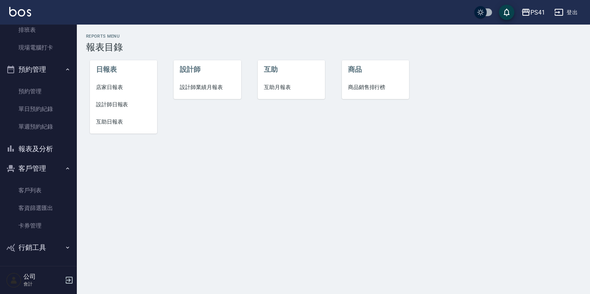
click at [112, 126] on span "互助日報表" at bounding box center [123, 122] width 55 height 8
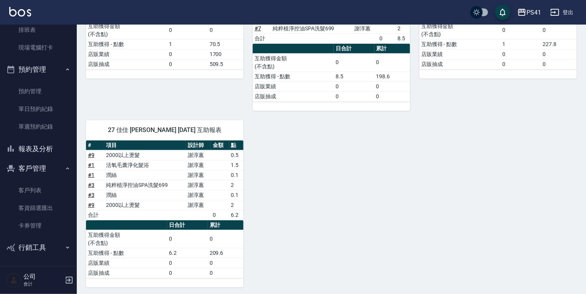
scroll to position [160, 0]
click at [52, 186] on link "客戶列表" at bounding box center [38, 191] width 71 height 18
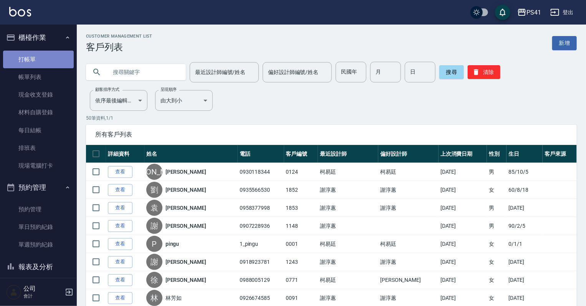
click at [47, 62] on link "打帳單" at bounding box center [38, 60] width 71 height 18
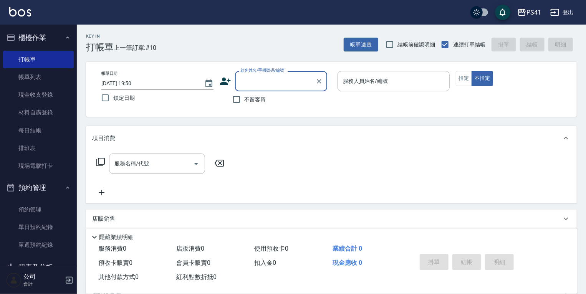
click at [226, 83] on icon at bounding box center [225, 82] width 11 height 8
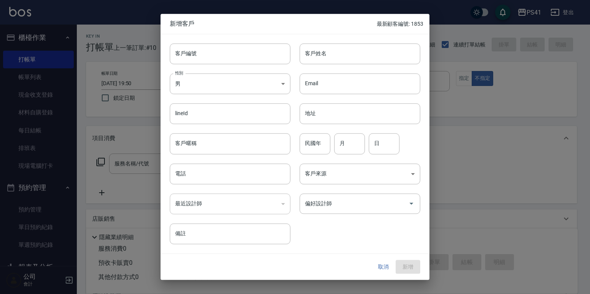
click at [218, 65] on div "性別 男 [DEMOGRAPHIC_DATA] 性別" at bounding box center [225, 79] width 130 height 30
click at [229, 57] on input "客戶編號" at bounding box center [230, 53] width 121 height 21
type input "1855"
type input "x"
type input "林秀芳"
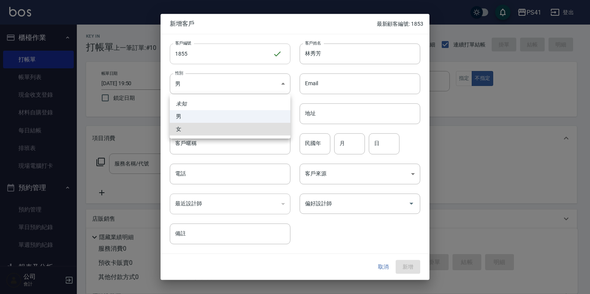
type input "[DEMOGRAPHIC_DATA]"
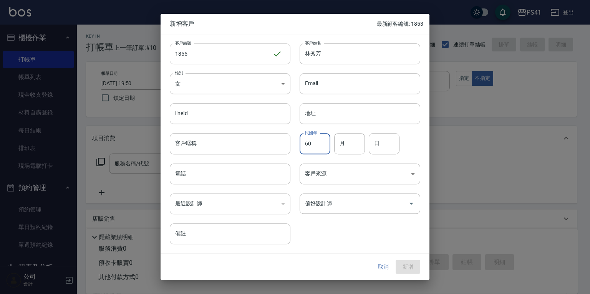
type input "60"
type input "12"
type input "20"
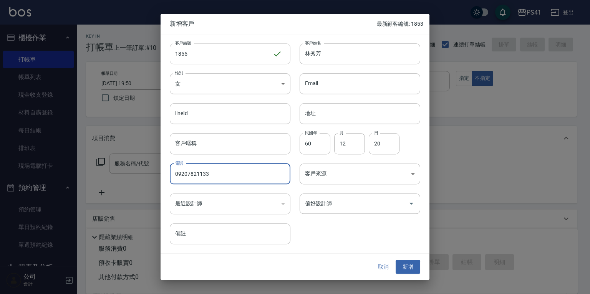
type input "09207821133"
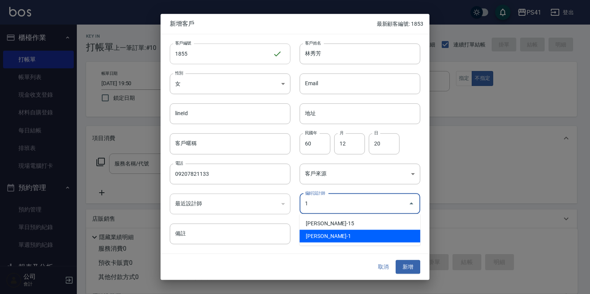
type input "柯易廷"
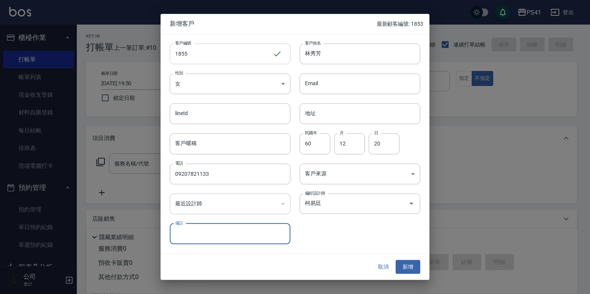
click at [395, 260] on button "新增" at bounding box center [407, 267] width 25 height 14
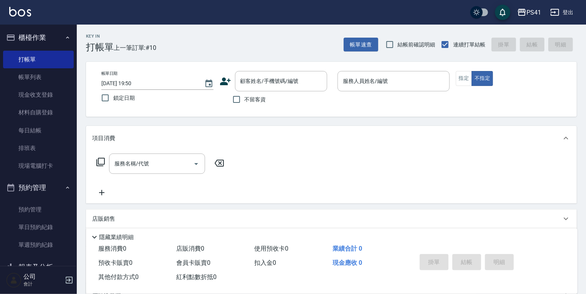
click at [231, 83] on div "顧客姓名/手機號碼/編號 顧客姓名/手機號碼/編號" at bounding box center [276, 81] width 112 height 20
click at [226, 83] on icon at bounding box center [225, 82] width 11 height 8
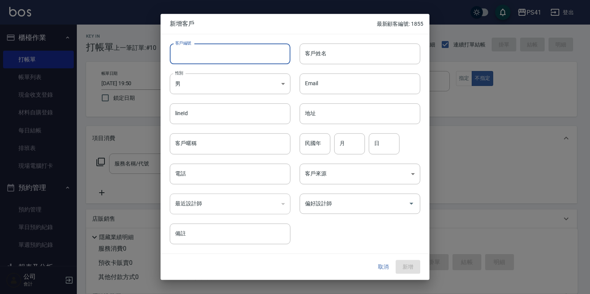
click at [233, 57] on input "客戶編號" at bounding box center [230, 53] width 121 height 21
type input "1854"
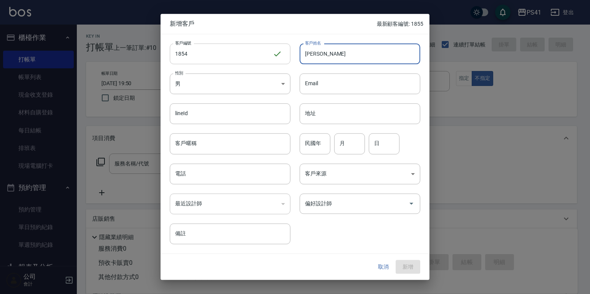
type input "[PERSON_NAME]"
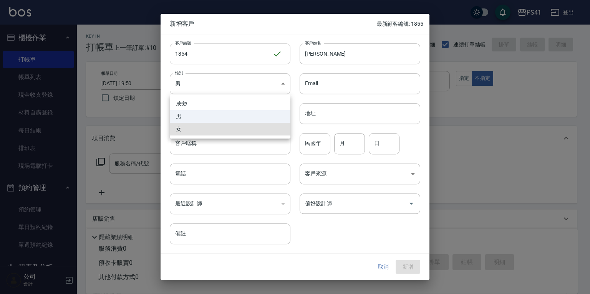
type input "[DEMOGRAPHIC_DATA]"
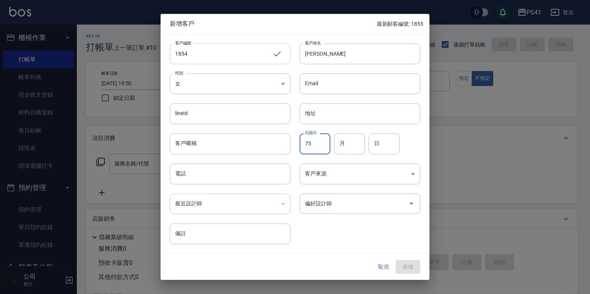
type input "75"
type input "06"
drag, startPoint x: 405, startPoint y: 146, endPoint x: 344, endPoint y: 154, distance: 61.1
click at [344, 154] on div "民國年 75 民國年 月 06 月 日 13 日" at bounding box center [355, 139] width 130 height 30
click at [252, 169] on input "電話" at bounding box center [230, 174] width 121 height 21
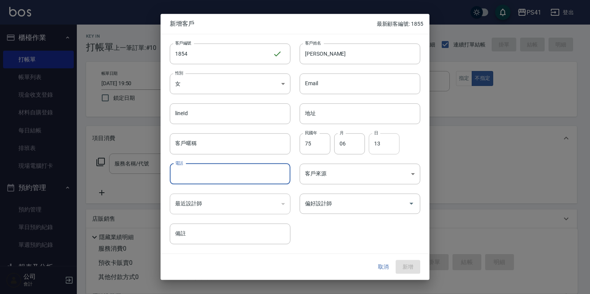
click at [389, 148] on input "13" at bounding box center [384, 144] width 31 height 21
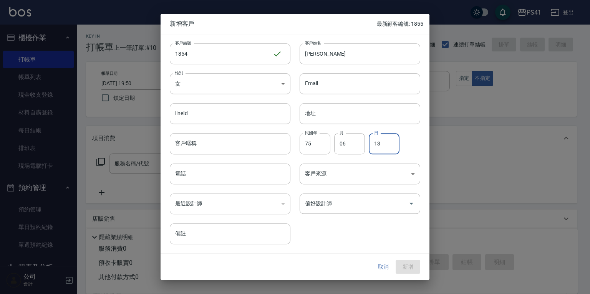
type input "1"
type input "23"
click at [196, 171] on input "電話" at bounding box center [230, 174] width 121 height 21
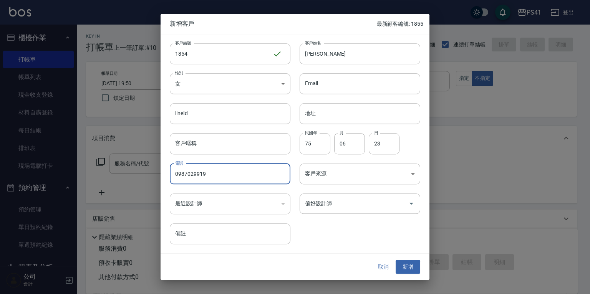
type input "0987029919"
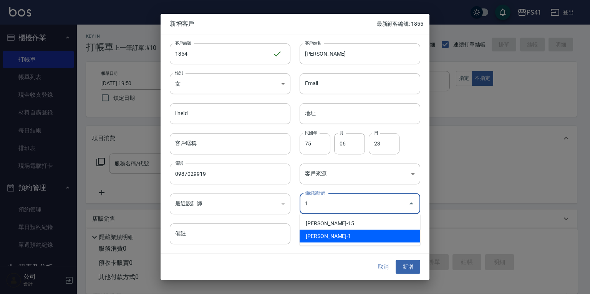
type input "柯易廷"
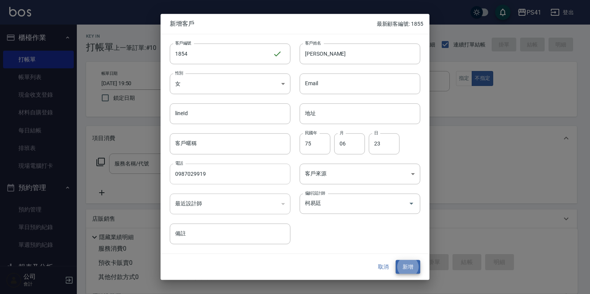
click at [395, 260] on button "新增" at bounding box center [407, 267] width 25 height 14
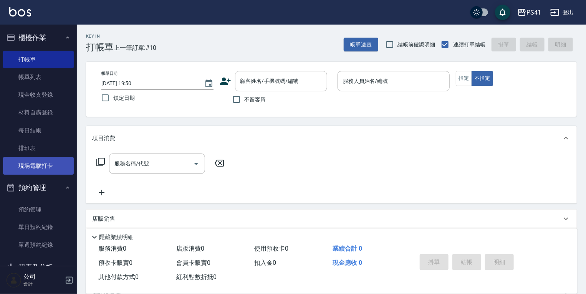
click at [48, 164] on link "現場電腦打卡" at bounding box center [38, 166] width 71 height 18
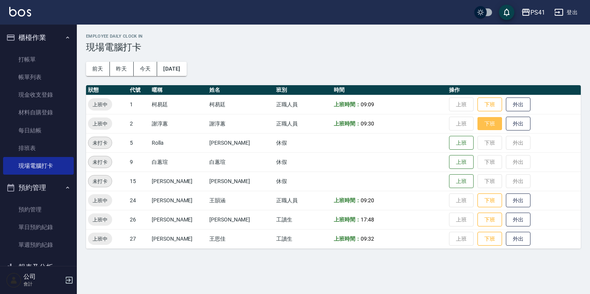
click at [477, 127] on button "下班" at bounding box center [489, 123] width 25 height 13
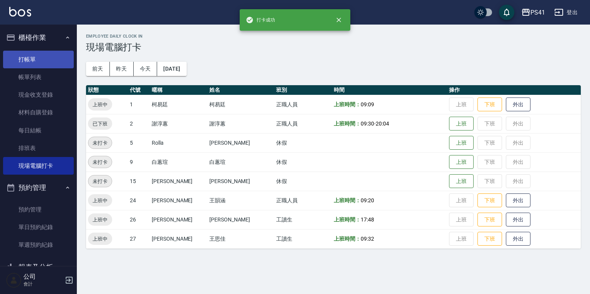
click at [43, 59] on link "打帳單" at bounding box center [38, 60] width 71 height 18
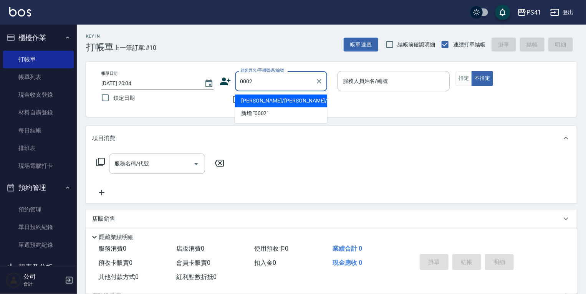
type input "[PERSON_NAME]/[PERSON_NAME]/0002"
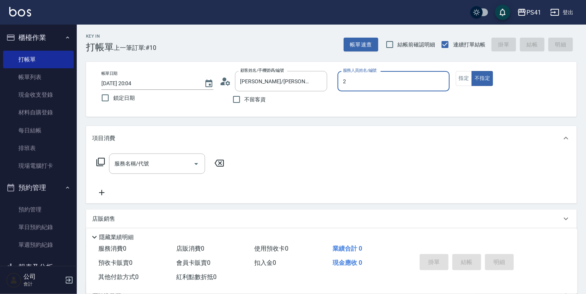
type input "謝淳蕙-2"
type button "false"
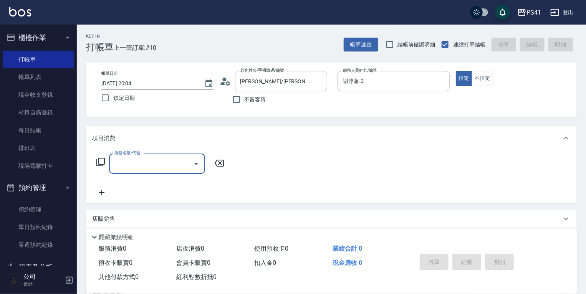
click at [149, 172] on div "服務名稱/代號" at bounding box center [157, 164] width 96 height 20
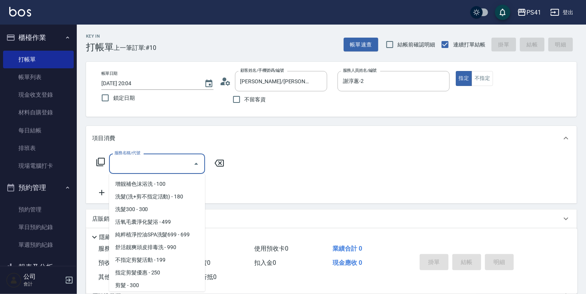
scroll to position [92, 0]
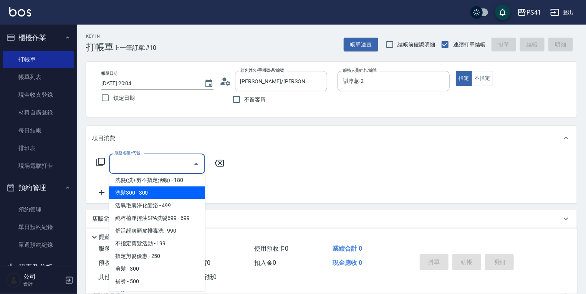
click at [158, 194] on span "洗髮300 - 300" at bounding box center [157, 193] width 96 height 13
type input "洗髮300(1300)"
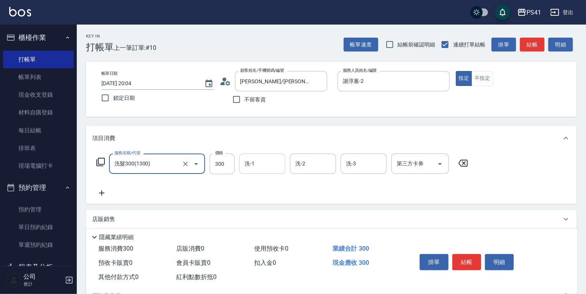
click at [256, 170] on input "洗-1" at bounding box center [262, 163] width 39 height 13
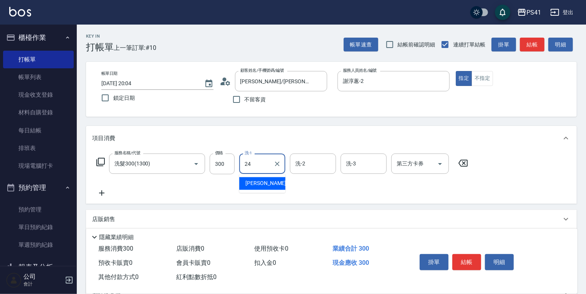
type input "[PERSON_NAME]-24"
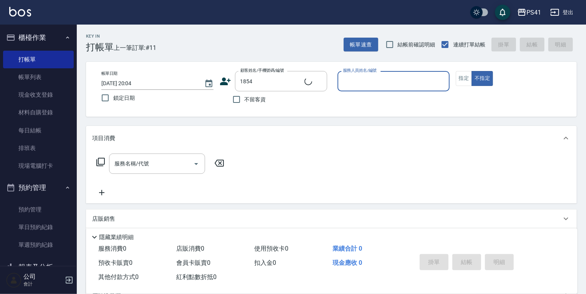
type input "[PERSON_NAME]/0987029919/1854"
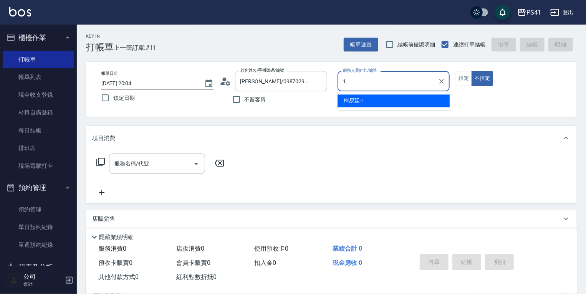
type input "[PERSON_NAME]-1"
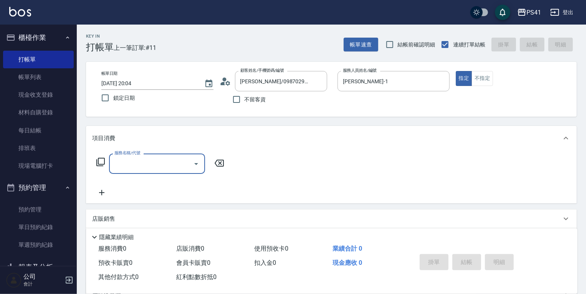
click at [127, 167] on input "服務名稱/代號" at bounding box center [151, 163] width 78 height 13
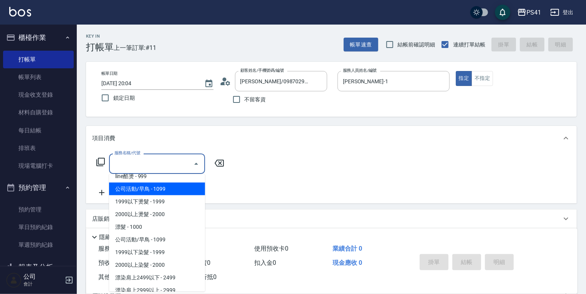
scroll to position [399, 0]
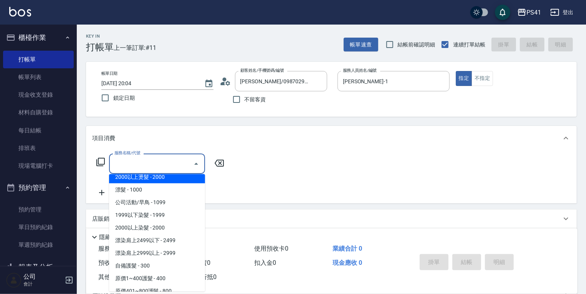
click at [289, 166] on div "服務名稱/代號 服務名稱/代號" at bounding box center [331, 177] width 491 height 53
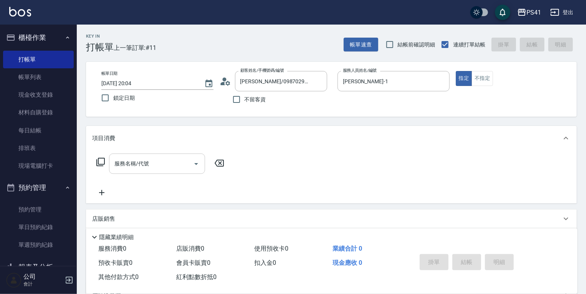
drag, startPoint x: 127, startPoint y: 164, endPoint x: 131, endPoint y: 166, distance: 4.1
click at [129, 166] on input "服務名稱/代號" at bounding box center [151, 163] width 78 height 13
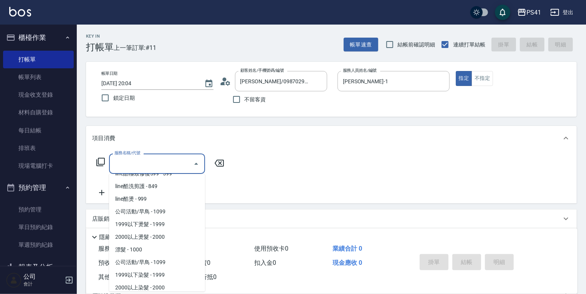
scroll to position [369, 0]
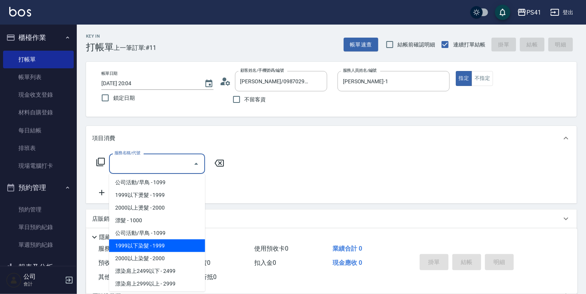
click at [160, 245] on span "1999以下染髮 - 1999" at bounding box center [157, 246] width 96 height 13
type input "1999以下染髮(41999)"
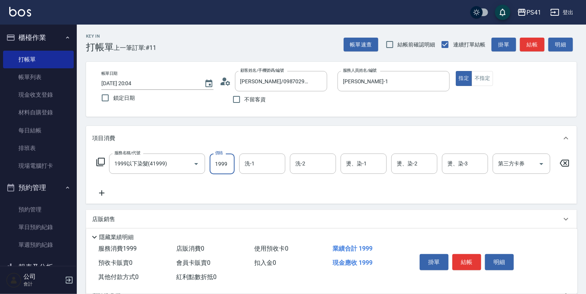
click at [219, 166] on input "1999" at bounding box center [222, 164] width 25 height 21
type input "1499"
type input "[PERSON_NAME]-26"
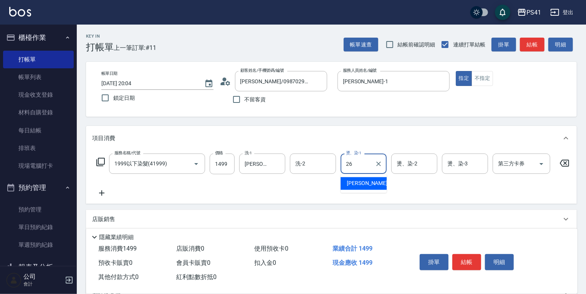
type input "[PERSON_NAME]-26"
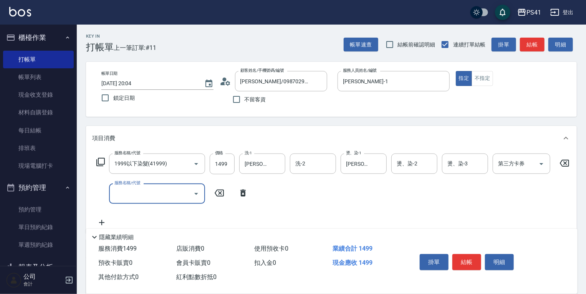
click at [160, 200] on input "服務名稱/代號" at bounding box center [151, 193] width 78 height 13
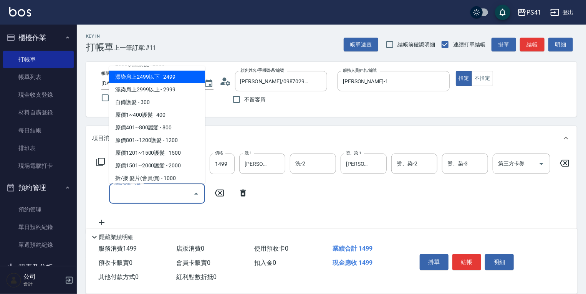
scroll to position [461, 0]
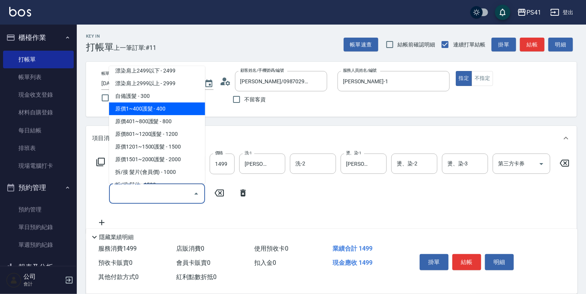
click at [180, 113] on span "原價1~400護髮 - 400" at bounding box center [157, 109] width 96 height 13
type input "原價1~400護髮(50400)"
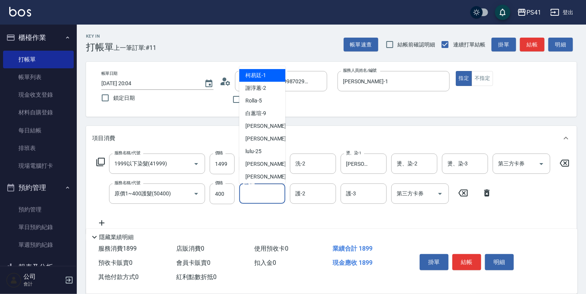
click at [252, 197] on input "護-1" at bounding box center [262, 193] width 39 height 13
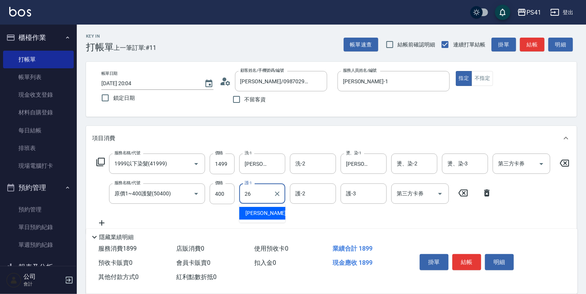
type input "[PERSON_NAME]-26"
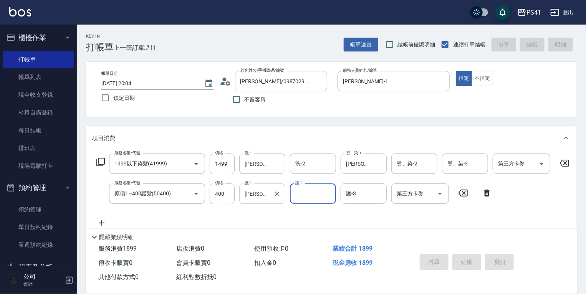
type input "[DATE] 20:06"
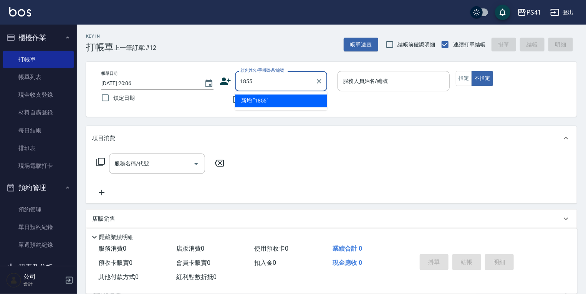
type input "1855"
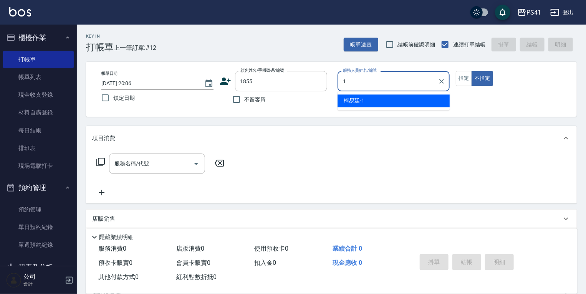
type input "[PERSON_NAME]-1"
type input "[PERSON_NAME]/09207821133/1855"
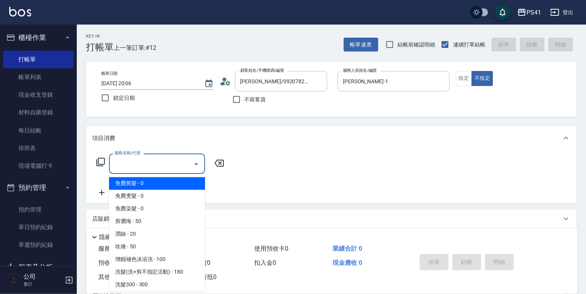
click at [156, 165] on input "服務名稱/代號" at bounding box center [151, 163] width 78 height 13
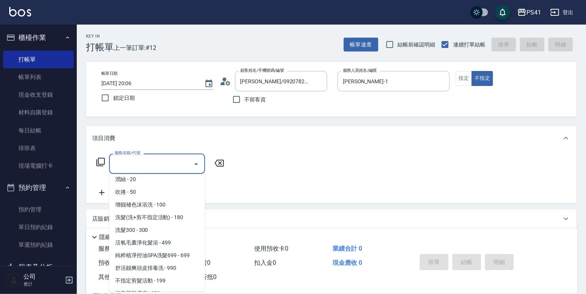
scroll to position [61, 0]
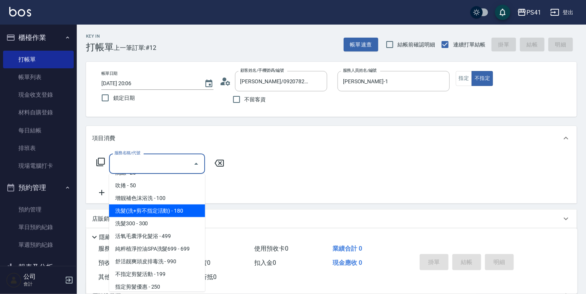
click at [154, 207] on span "洗髮(洗+剪不指定活動) - 180" at bounding box center [157, 211] width 96 height 13
type input "洗髮(洗+剪不指定活動)(1180)"
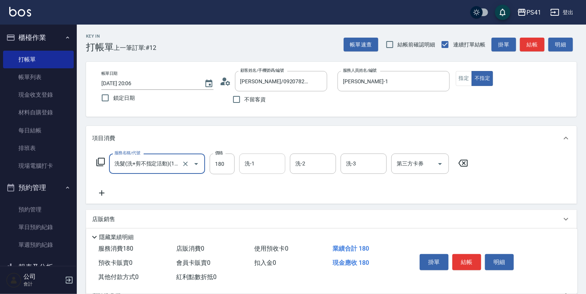
click at [263, 167] on input "洗-1" at bounding box center [262, 163] width 39 height 13
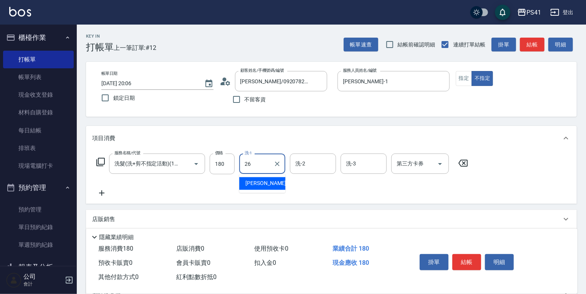
type input "[PERSON_NAME]-26"
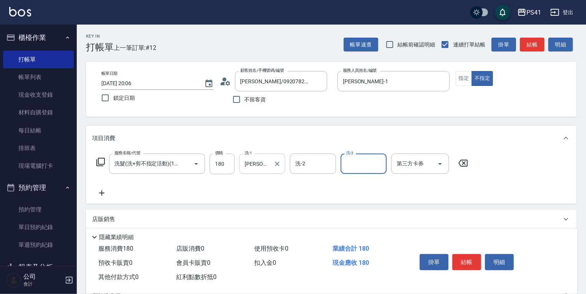
scroll to position [0, 0]
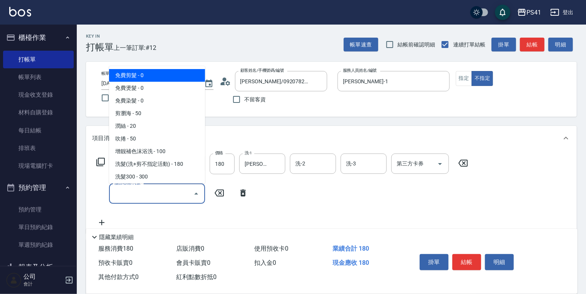
click at [176, 194] on input "服務名稱/代號" at bounding box center [151, 193] width 78 height 13
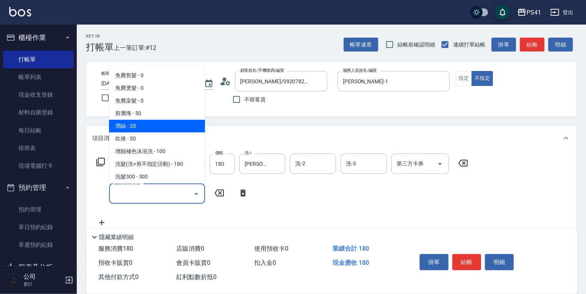
click at [154, 121] on span "潤絲 - 20" at bounding box center [157, 126] width 96 height 13
type input "潤絲(820)"
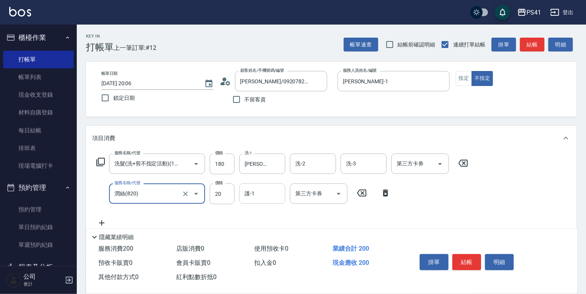
click at [252, 198] on input "護-1" at bounding box center [262, 193] width 39 height 13
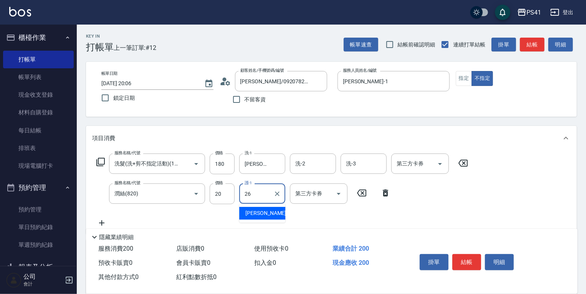
type input "[PERSON_NAME]-26"
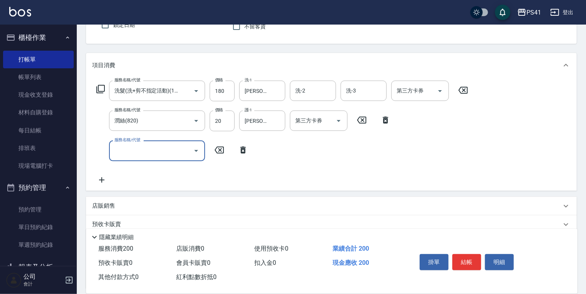
scroll to position [92, 0]
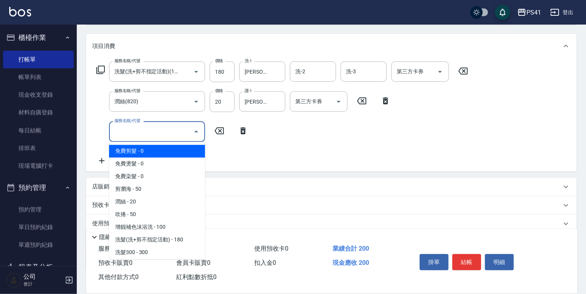
click at [157, 136] on input "服務名稱/代號" at bounding box center [151, 131] width 78 height 13
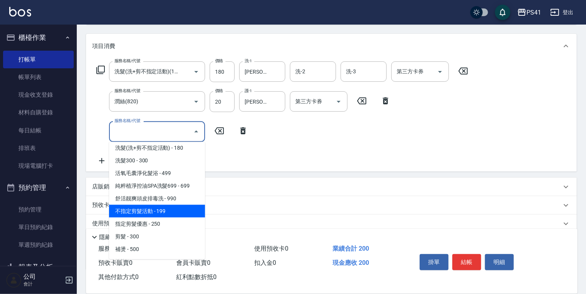
click at [163, 212] on span "不指定剪髮活動 - 199" at bounding box center [157, 211] width 96 height 13
type input "不指定剪髮活動(2199)"
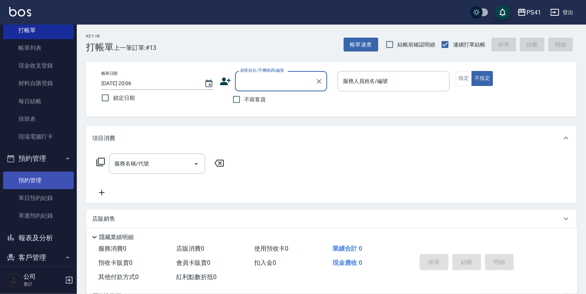
scroll to position [118, 0]
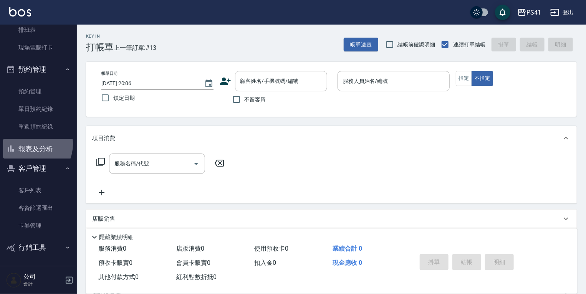
click at [31, 144] on button "報表及分析" at bounding box center [38, 149] width 71 height 20
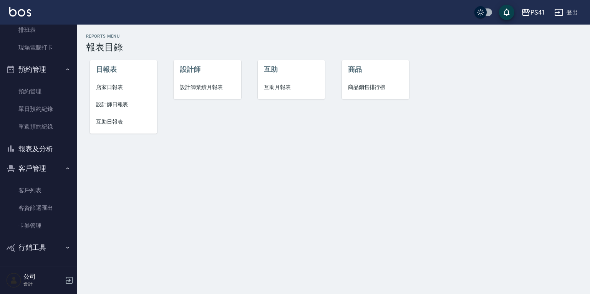
click at [109, 104] on span "設計師日報表" at bounding box center [123, 105] width 55 height 8
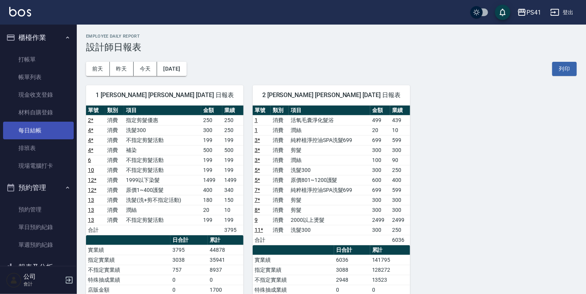
click at [35, 129] on link "每日結帳" at bounding box center [38, 131] width 71 height 18
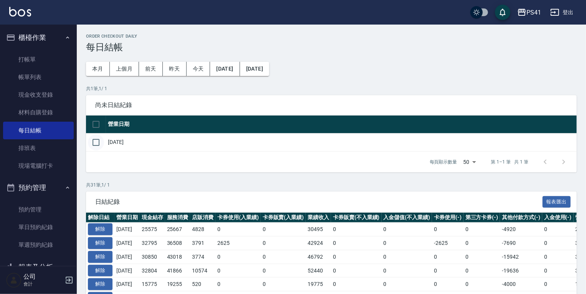
click at [93, 147] on input "checkbox" at bounding box center [96, 142] width 16 height 16
checkbox input "true"
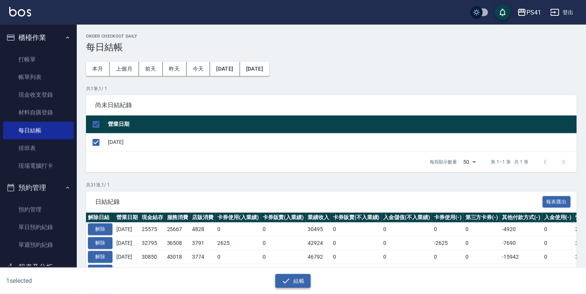
click at [306, 279] on button "結帳" at bounding box center [293, 281] width 36 height 14
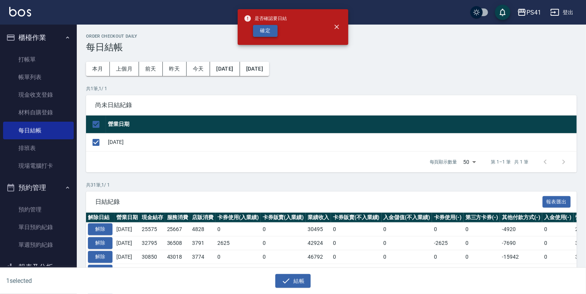
click at [267, 33] on button "確定" at bounding box center [265, 31] width 25 height 12
checkbox input "false"
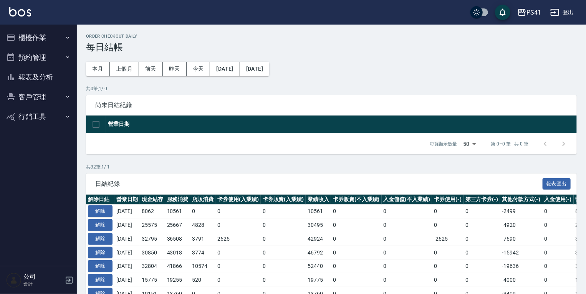
click at [31, 74] on button "報表及分析" at bounding box center [38, 77] width 71 height 20
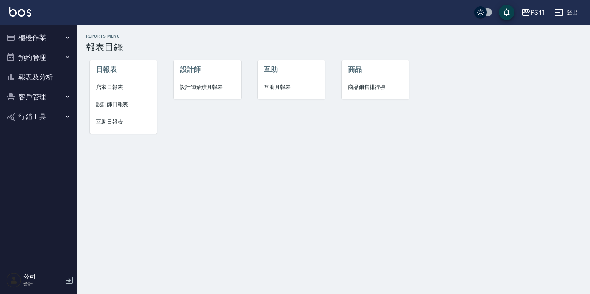
click at [115, 89] on span "店家日報表" at bounding box center [123, 87] width 55 height 8
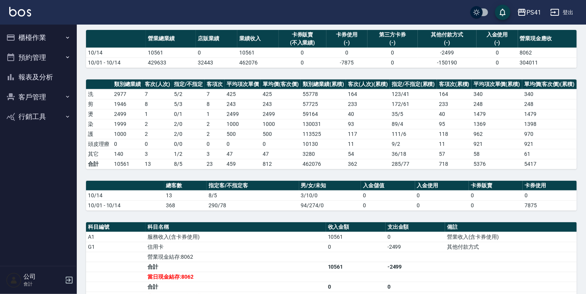
scroll to position [92, 0]
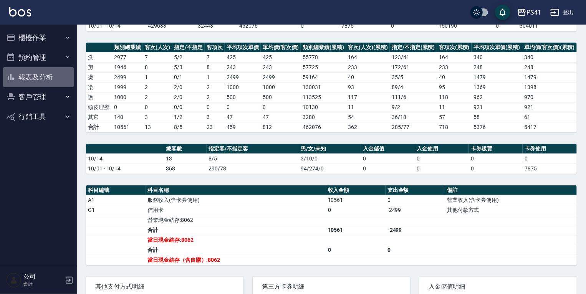
click at [25, 76] on button "報表及分析" at bounding box center [38, 77] width 71 height 20
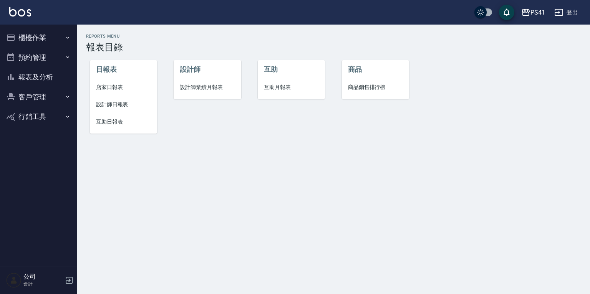
click at [118, 102] on span "設計師日報表" at bounding box center [123, 105] width 55 height 8
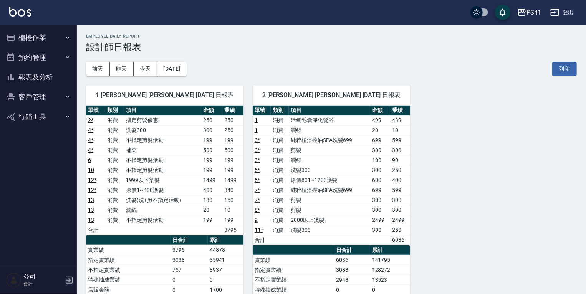
click at [45, 76] on button "報表及分析" at bounding box center [38, 77] width 71 height 20
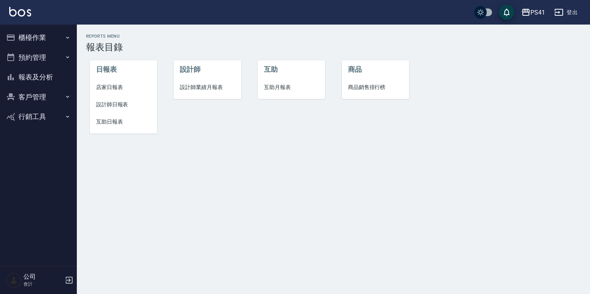
click at [120, 104] on span "設計師日報表" at bounding box center [123, 105] width 55 height 8
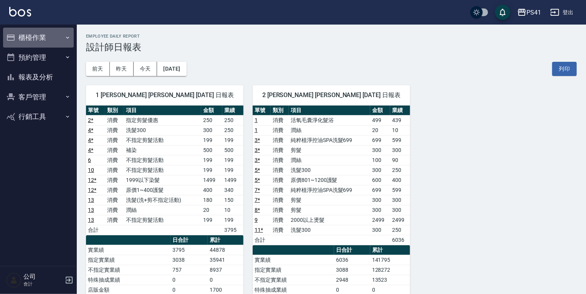
click at [29, 39] on button "櫃檯作業" at bounding box center [38, 38] width 71 height 20
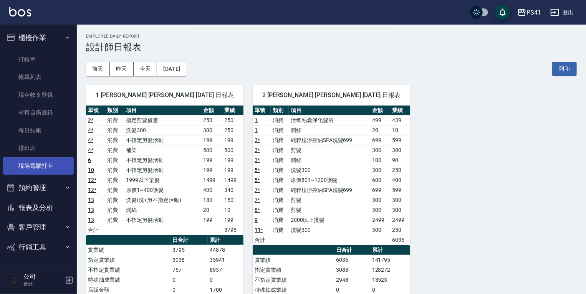
click at [43, 166] on link "現場電腦打卡" at bounding box center [38, 166] width 71 height 18
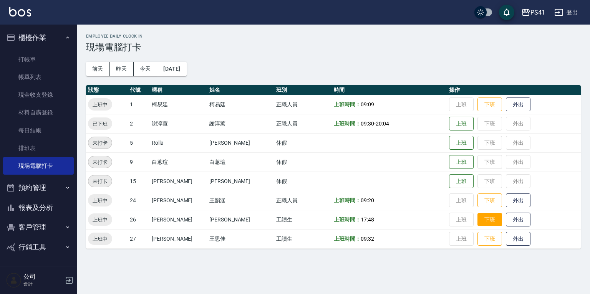
click at [477, 218] on button "下班" at bounding box center [489, 219] width 25 height 13
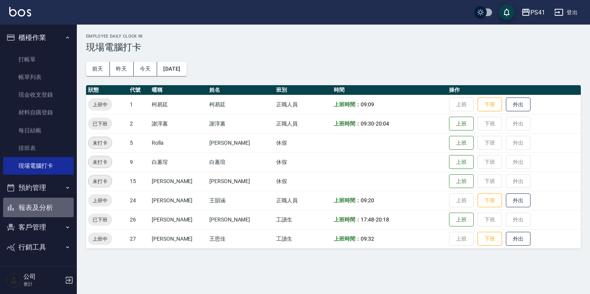
click at [19, 203] on button "報表及分析" at bounding box center [38, 208] width 71 height 20
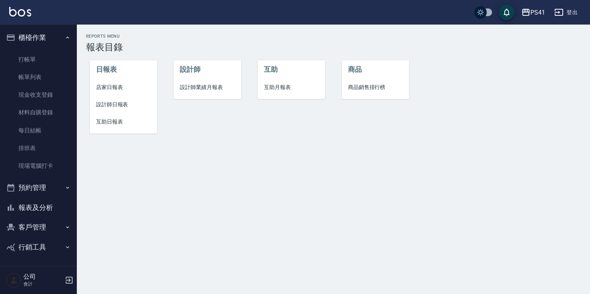
click at [103, 124] on span "互助日報表" at bounding box center [123, 122] width 55 height 8
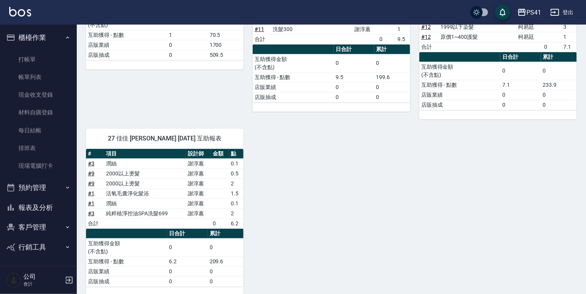
scroll to position [170, 0]
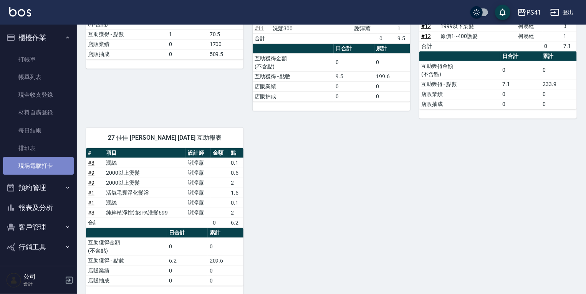
click at [48, 169] on link "現場電腦打卡" at bounding box center [38, 166] width 71 height 18
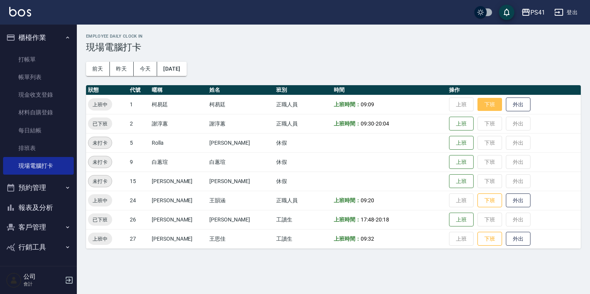
click at [478, 104] on button "下班" at bounding box center [489, 104] width 25 height 13
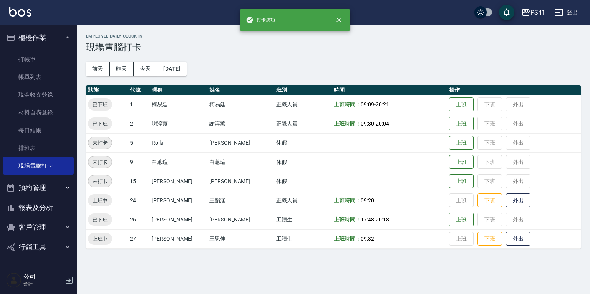
click at [40, 203] on button "報表及分析" at bounding box center [38, 208] width 71 height 20
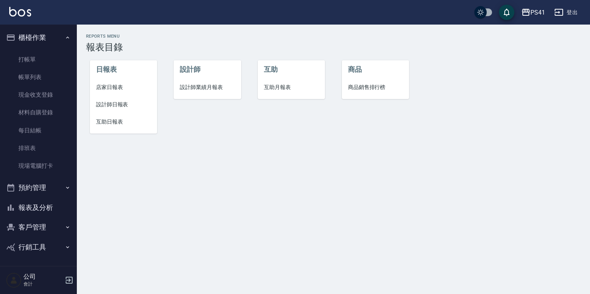
click at [115, 101] on span "設計師日報表" at bounding box center [123, 105] width 55 height 8
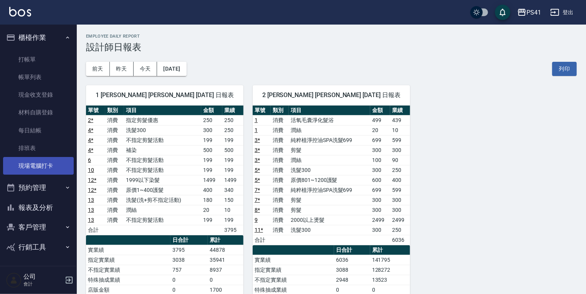
click at [35, 161] on link "現場電腦打卡" at bounding box center [38, 166] width 71 height 18
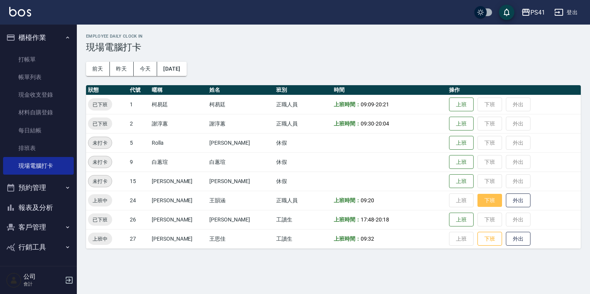
click at [484, 202] on button "下班" at bounding box center [489, 200] width 25 height 13
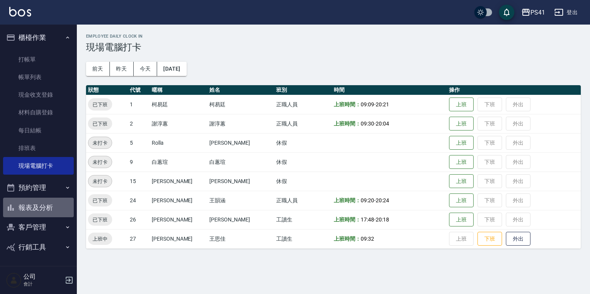
click at [31, 203] on button "報表及分析" at bounding box center [38, 208] width 71 height 20
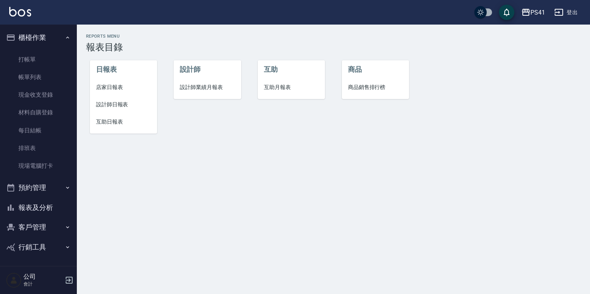
click at [117, 121] on span "互助日報表" at bounding box center [123, 122] width 55 height 8
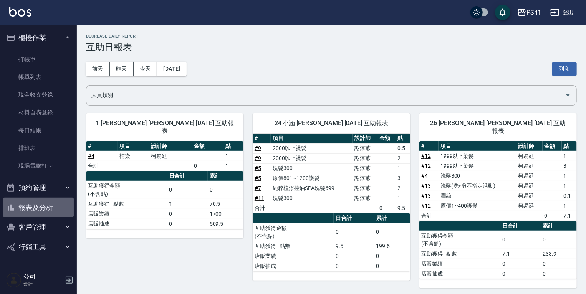
click at [44, 210] on button "報表及分析" at bounding box center [38, 208] width 71 height 20
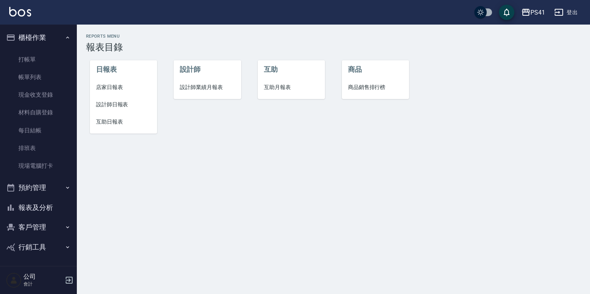
click at [285, 88] on span "互助月報表" at bounding box center [291, 87] width 55 height 8
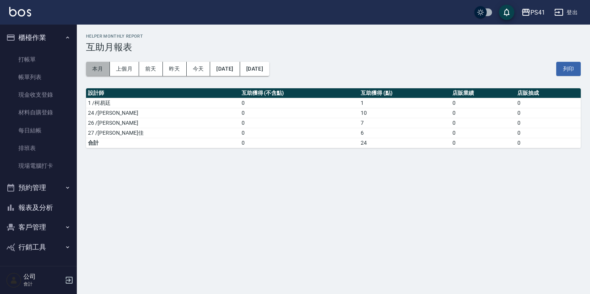
click at [102, 73] on button "本月" at bounding box center [98, 69] width 24 height 14
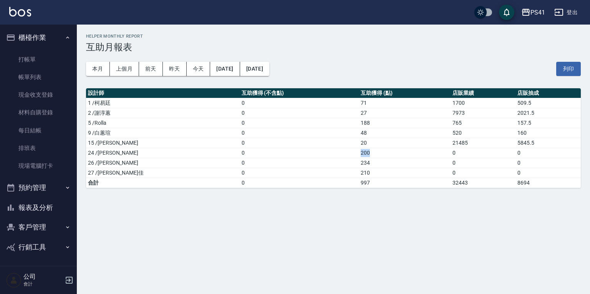
drag, startPoint x: 319, startPoint y: 152, endPoint x: 346, endPoint y: 152, distance: 26.1
click at [359, 152] on td "200" at bounding box center [405, 153] width 92 height 10
click at [210, 69] on button "[DATE]" at bounding box center [225, 69] width 30 height 14
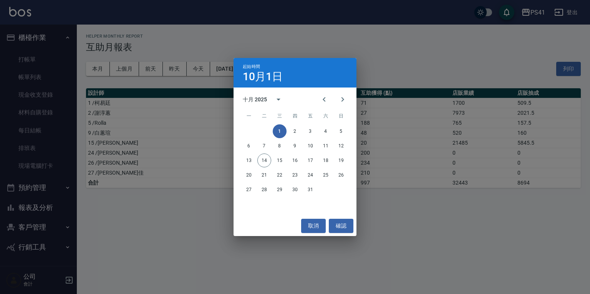
click at [204, 69] on div "起始時間 10月1日 十月 2025 一 二 三 四 五 六 日 1 2 3 4 5 6 7 8 9 10 11 12 13 14 15 16 17 18 1…" at bounding box center [295, 147] width 590 height 294
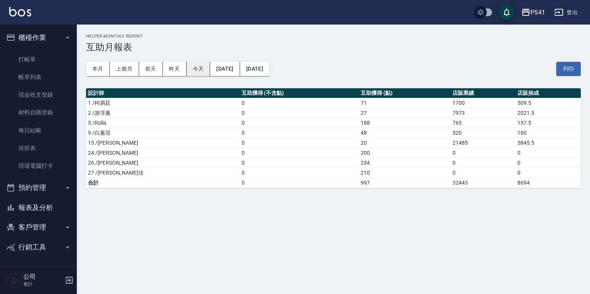
click at [200, 69] on button "今天" at bounding box center [199, 69] width 24 height 14
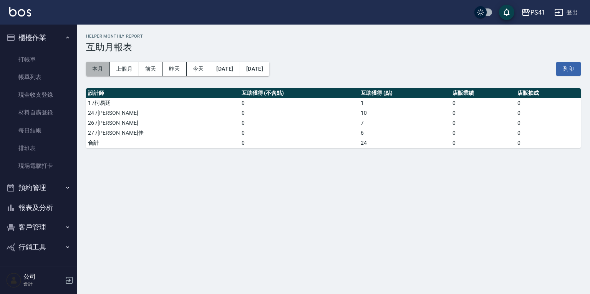
click at [97, 69] on button "本月" at bounding box center [98, 69] width 24 height 14
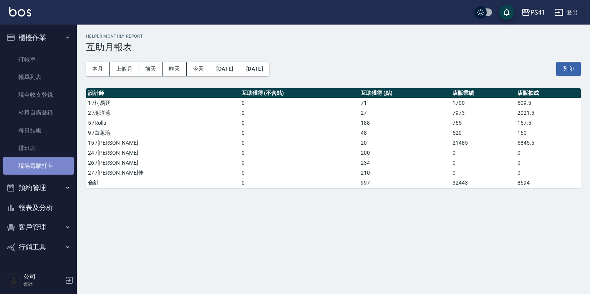
click at [45, 163] on link "現場電腦打卡" at bounding box center [38, 166] width 71 height 18
